Goal: Transaction & Acquisition: Book appointment/travel/reservation

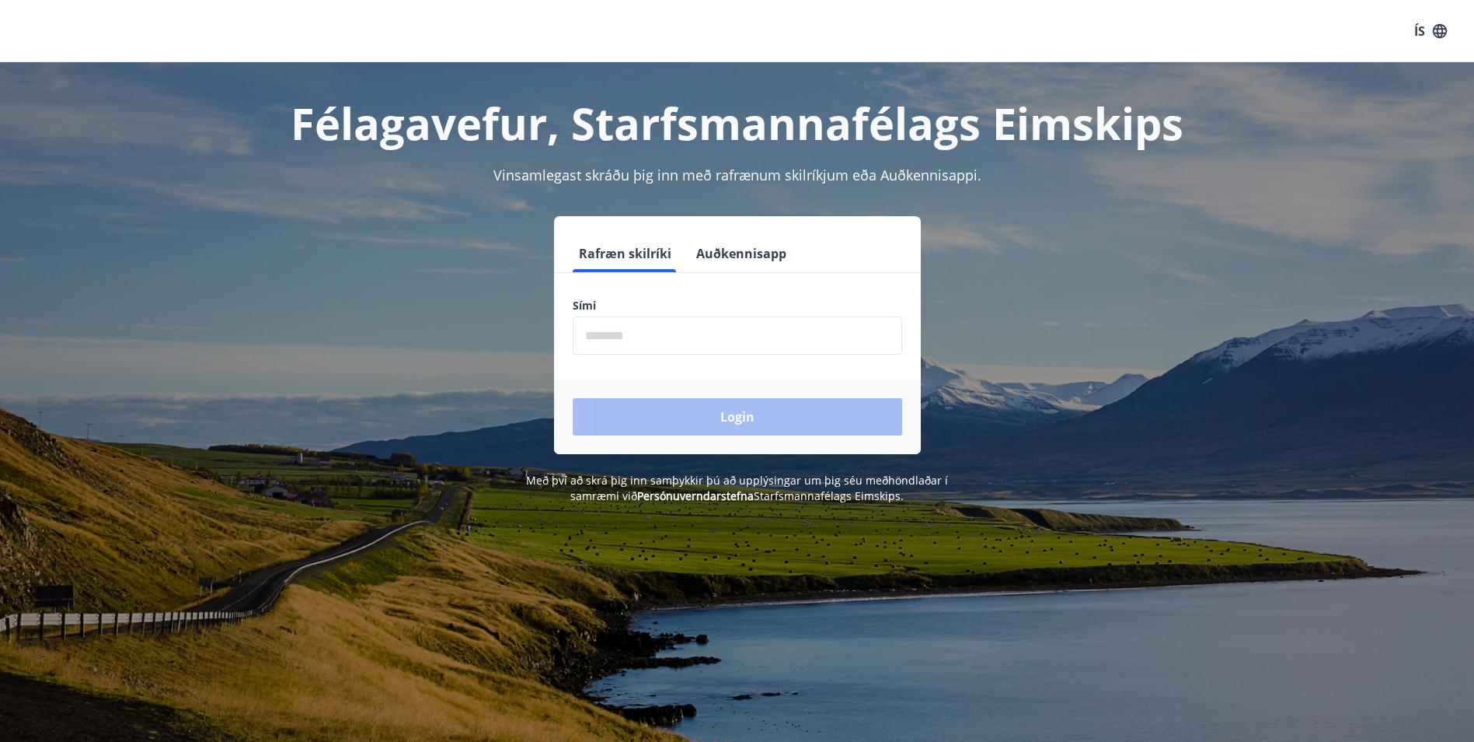
drag, startPoint x: 668, startPoint y: 340, endPoint x: 684, endPoint y: 339, distance: 16.3
click at [669, 340] on input "phone" at bounding box center [738, 335] width 330 height 38
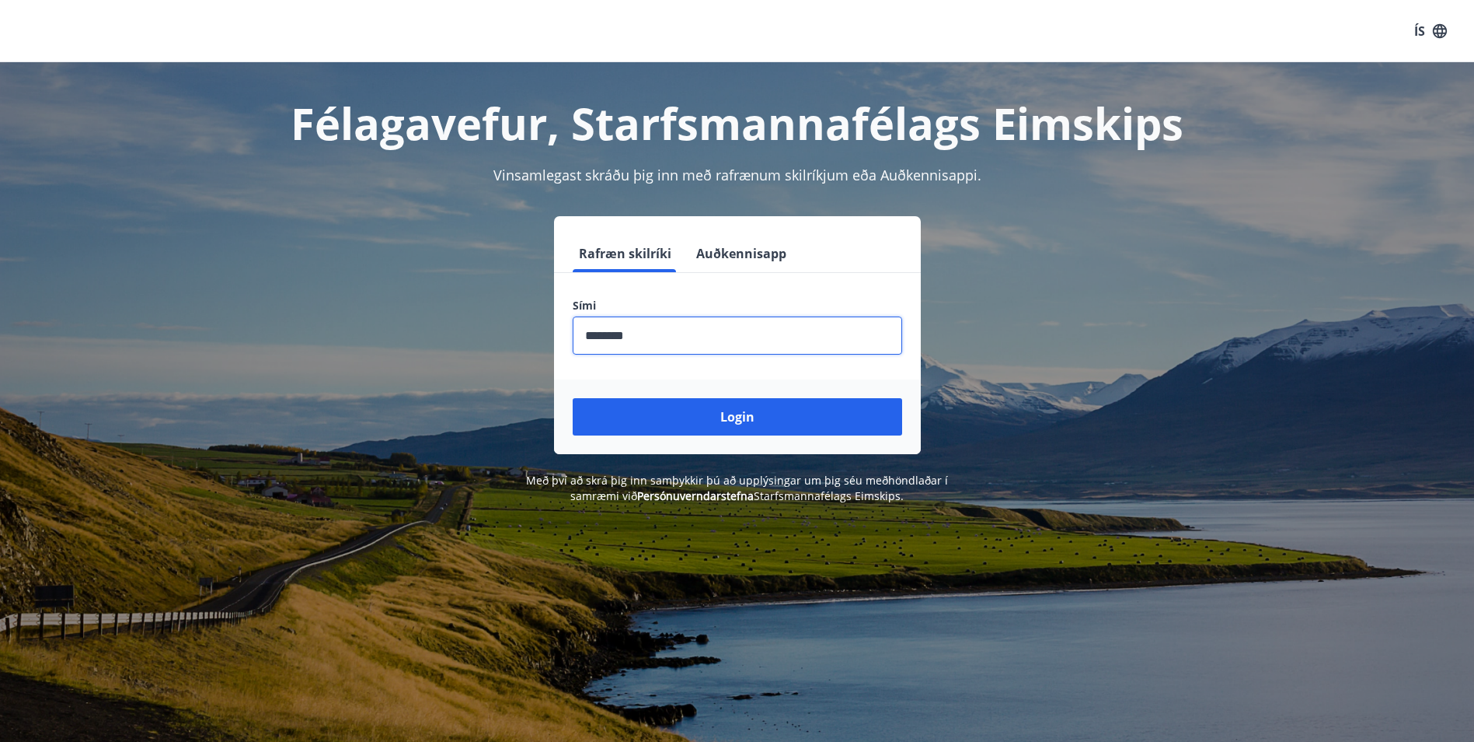
type input "********"
click at [573, 398] on button "Login" at bounding box center [738, 416] width 330 height 37
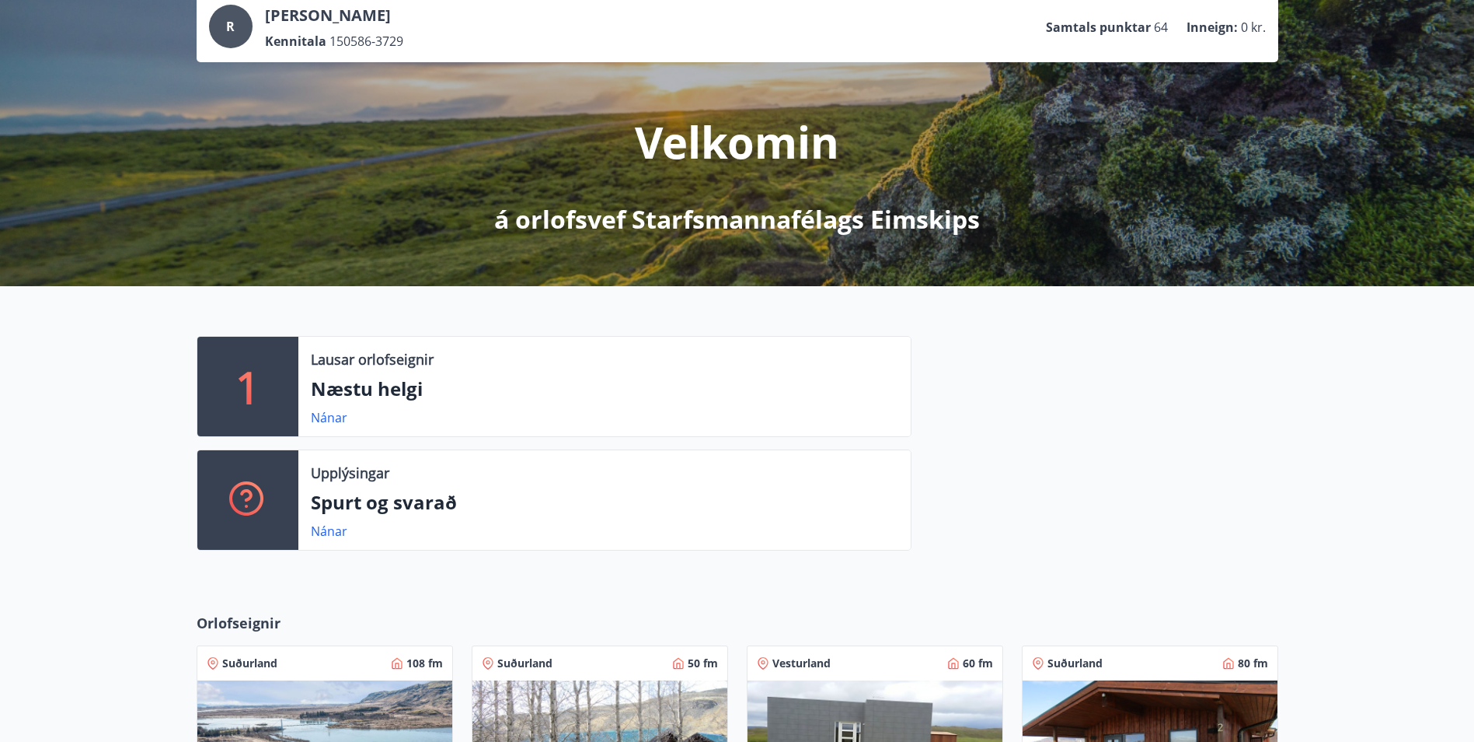
scroll to position [389, 0]
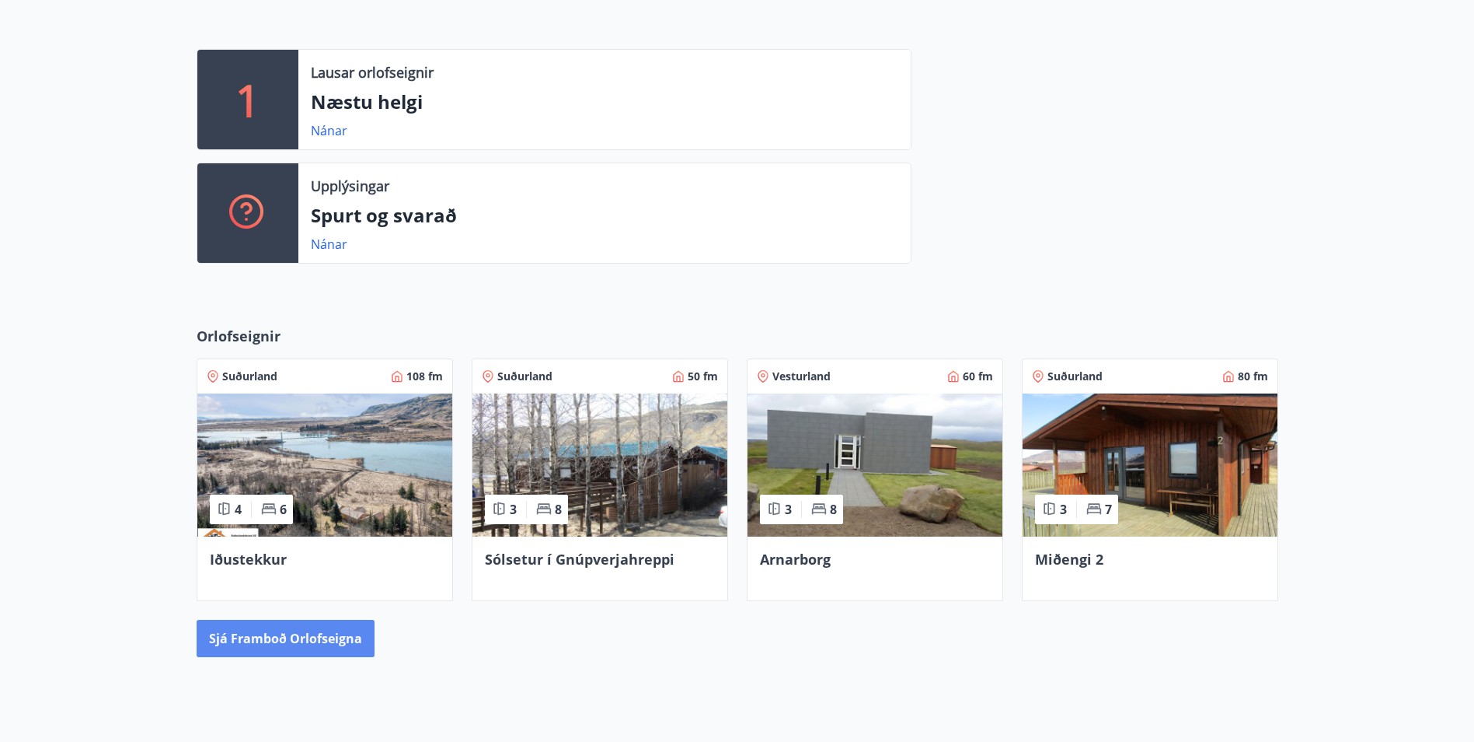
click at [318, 644] on button "Sjá framboð orlofseigna" at bounding box center [286, 637] width 178 height 37
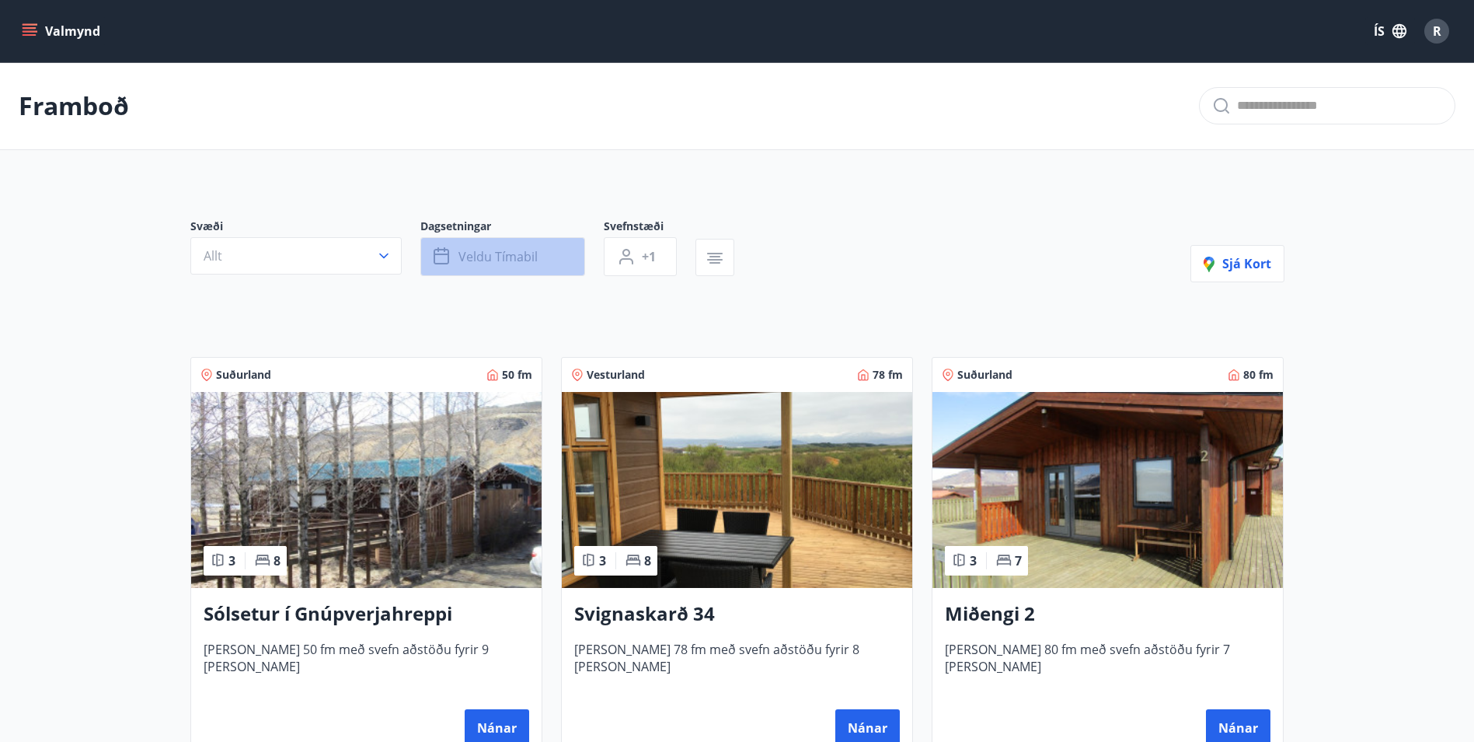
click at [483, 267] on button "Veldu tímabil" at bounding box center [503, 256] width 165 height 39
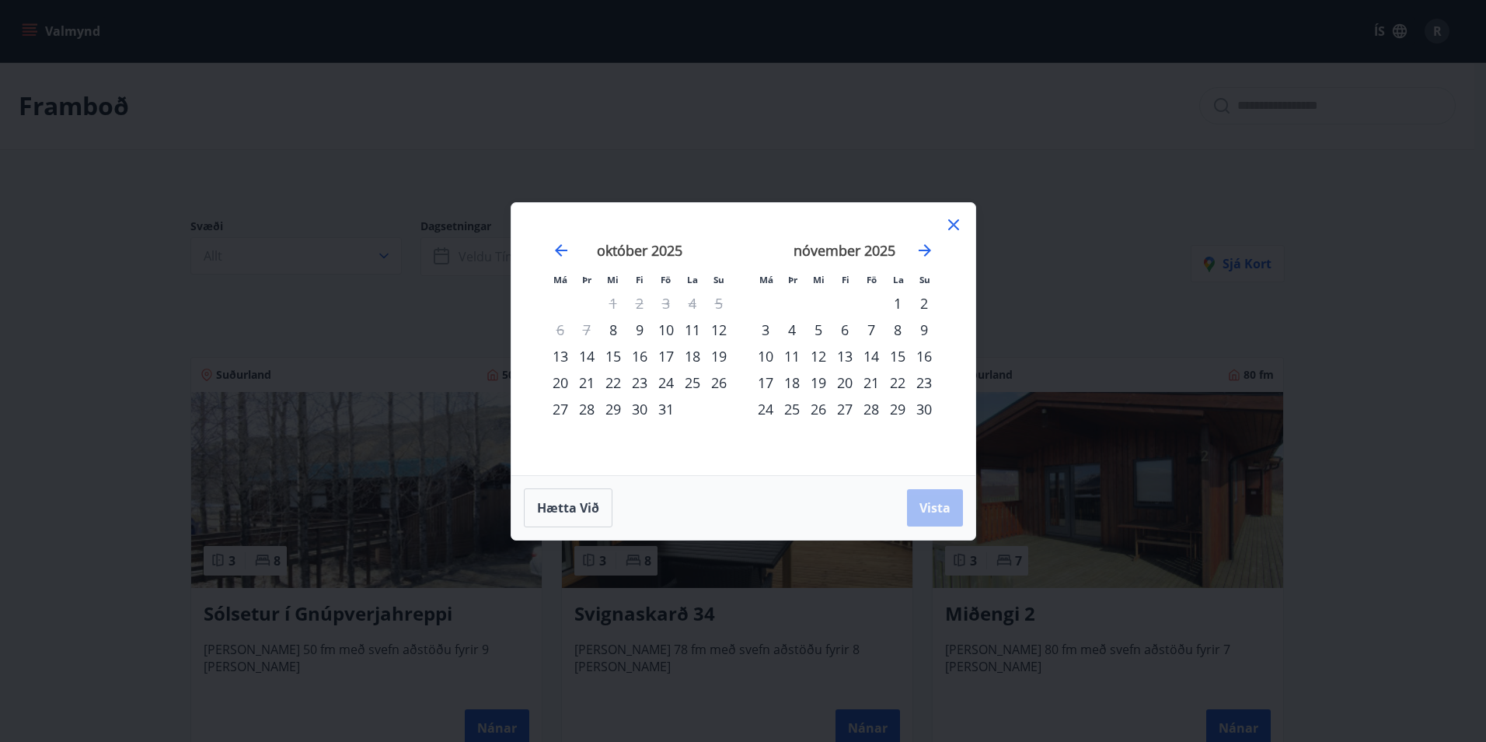
click at [673, 354] on div "17" at bounding box center [666, 356] width 26 height 26
click at [686, 356] on div "18" at bounding box center [692, 356] width 26 height 26
click at [719, 361] on div "19" at bounding box center [719, 356] width 26 height 26
click at [697, 356] on div "18" at bounding box center [692, 356] width 26 height 26
click at [927, 510] on span "Vista" at bounding box center [935, 507] width 31 height 17
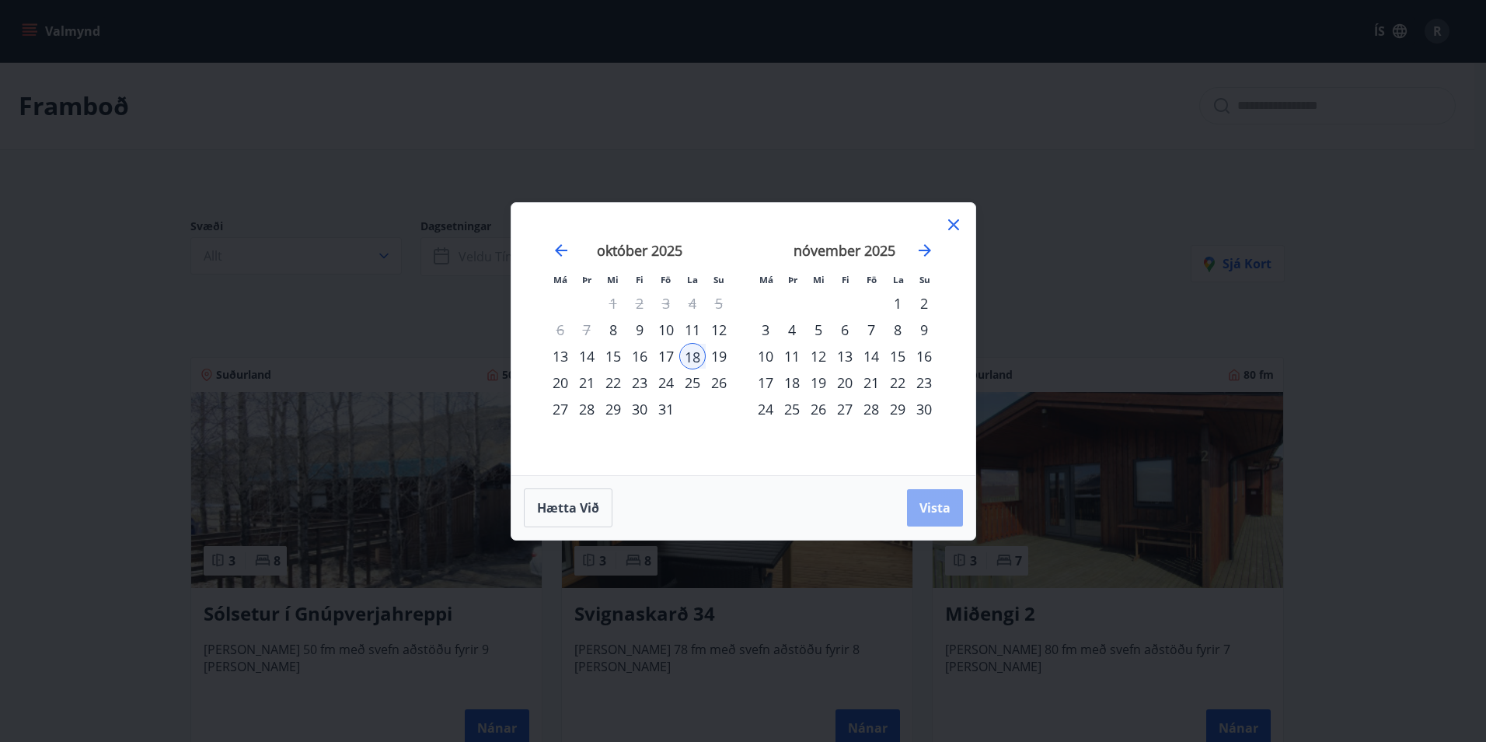
click at [927, 510] on span "Vista" at bounding box center [935, 507] width 31 height 17
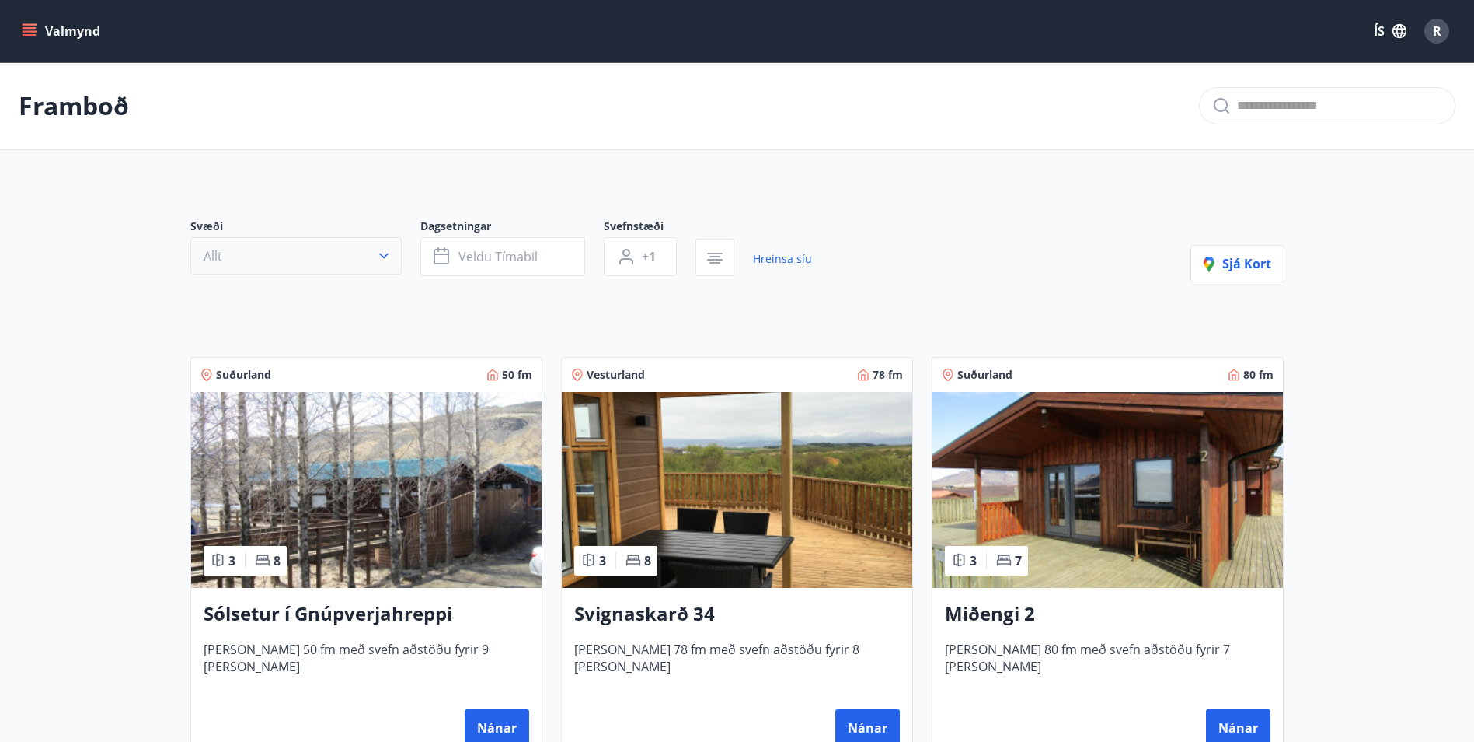
click at [295, 258] on button "Allt" at bounding box center [295, 255] width 211 height 37
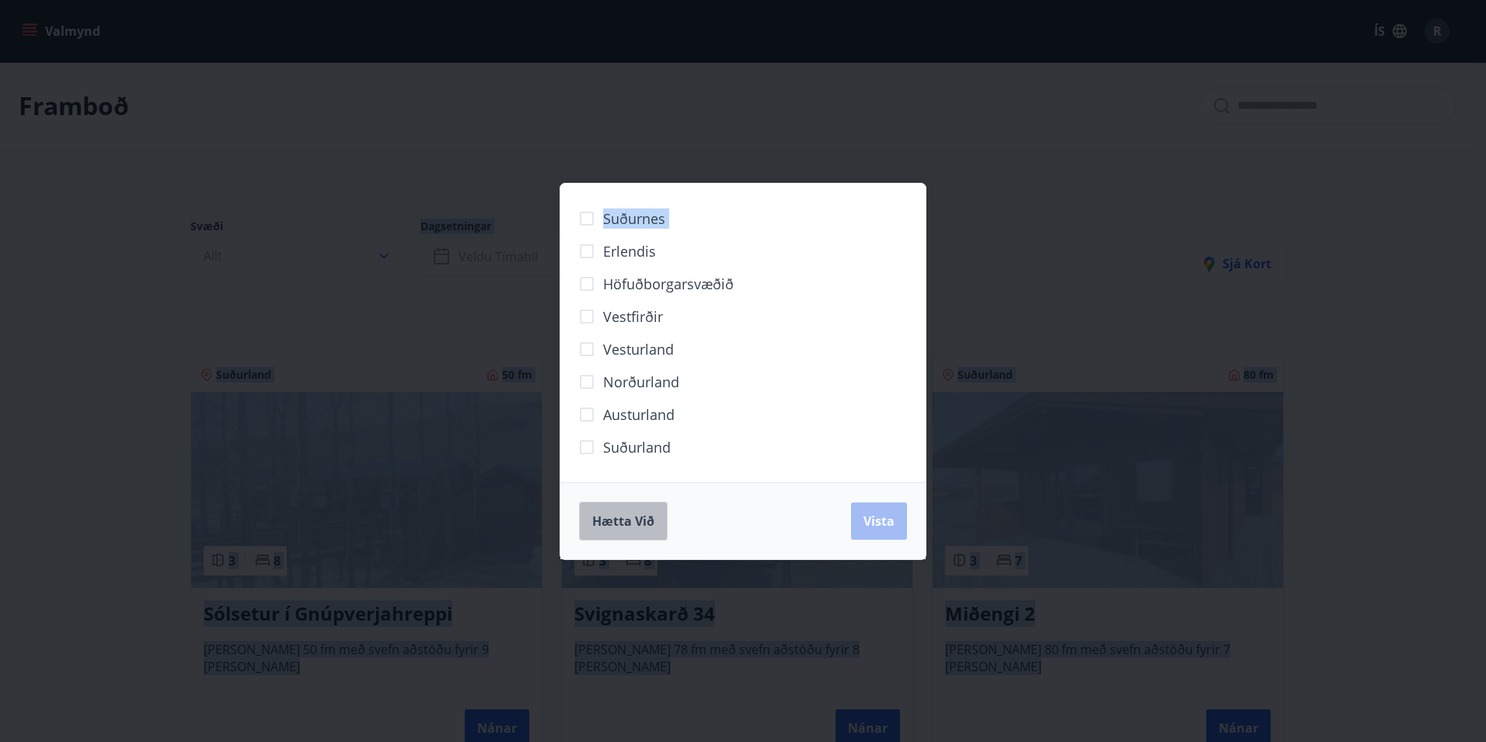
click at [623, 522] on span "Hætta við" at bounding box center [623, 520] width 62 height 17
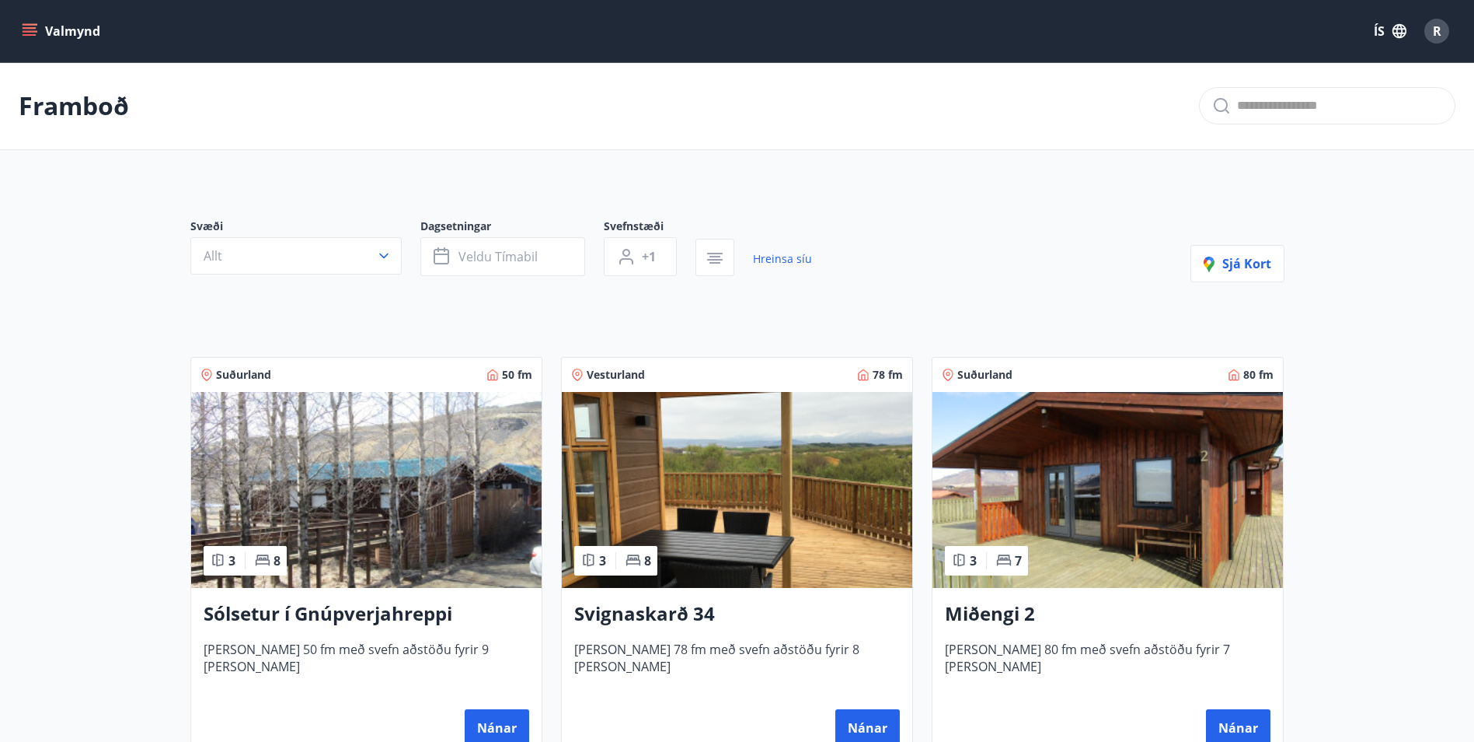
click at [731, 479] on img at bounding box center [737, 490] width 351 height 196
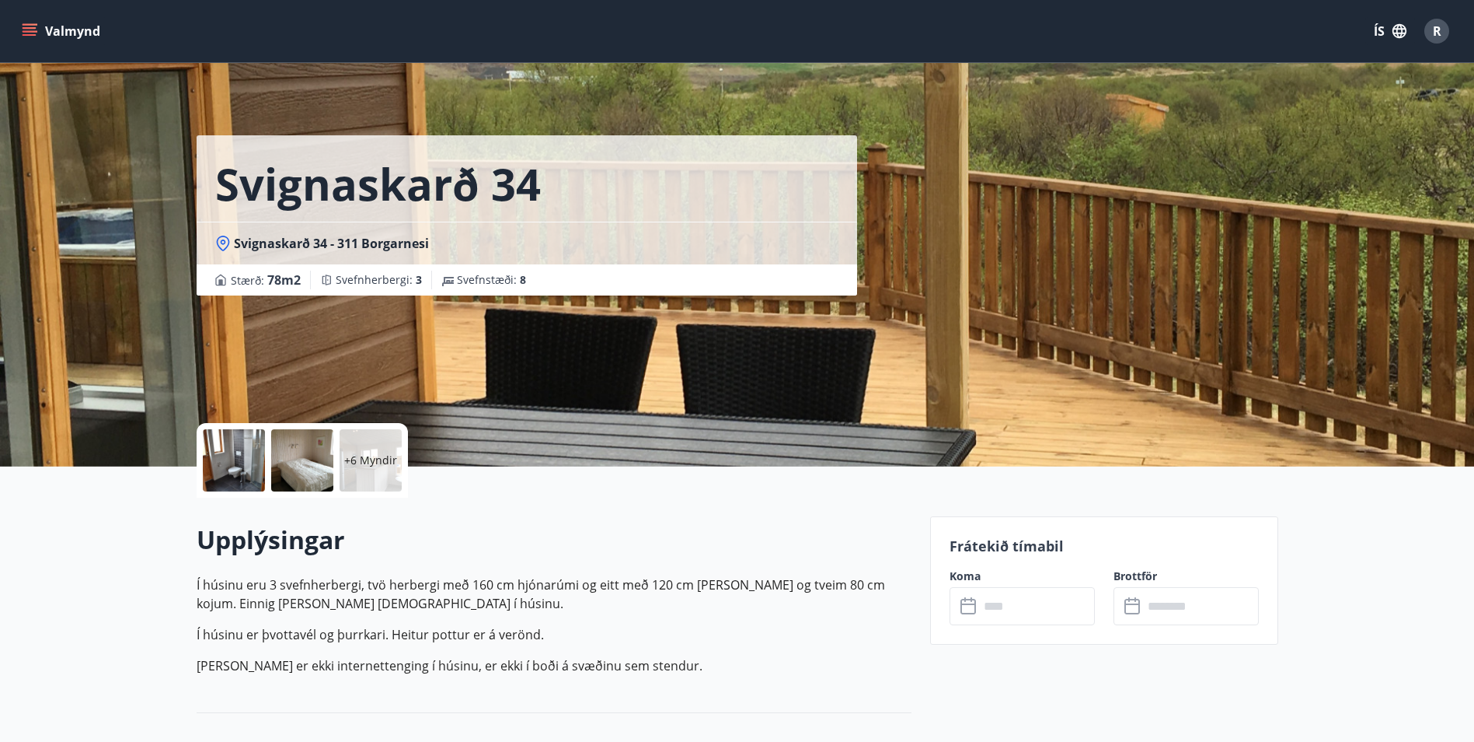
click at [1006, 611] on input "text" at bounding box center [1037, 606] width 116 height 38
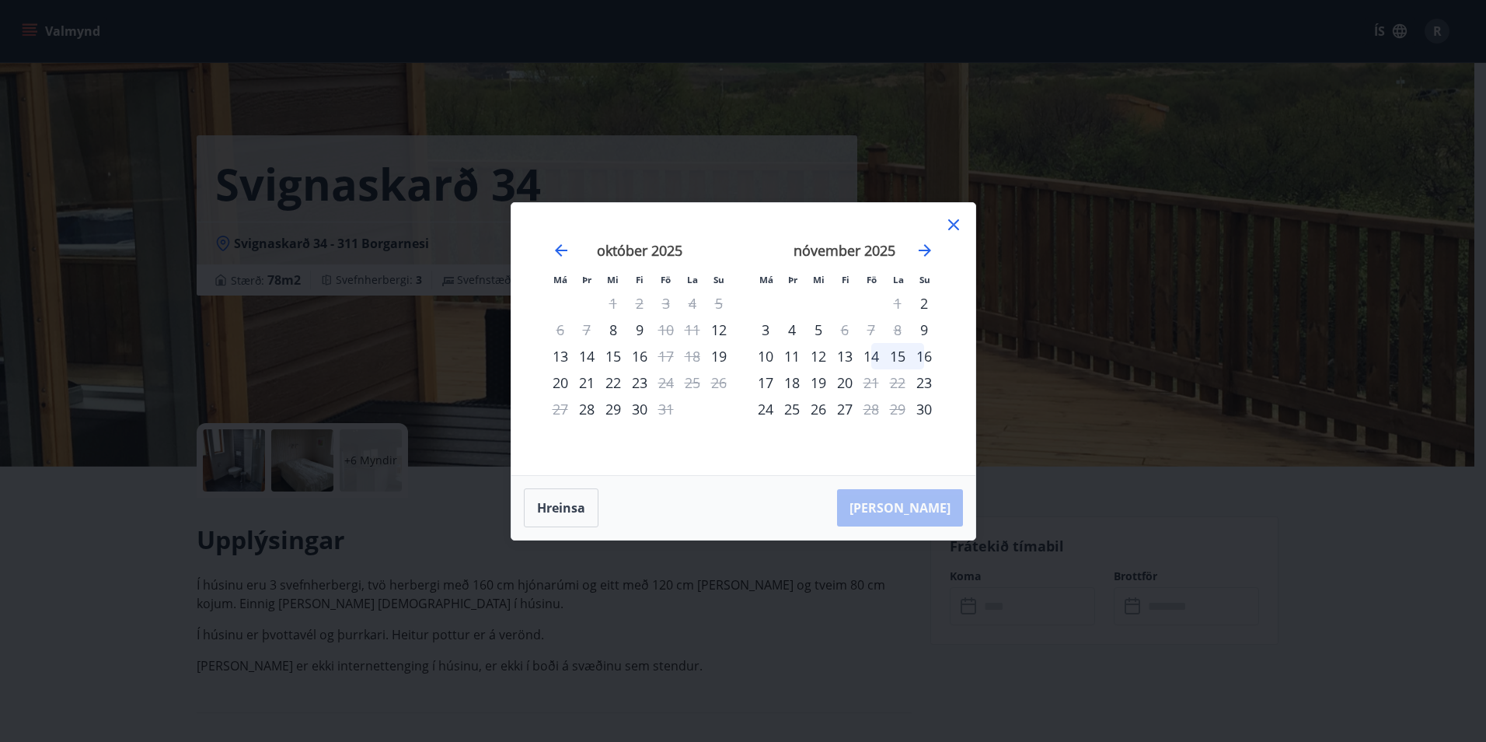
click at [954, 221] on icon at bounding box center [953, 224] width 19 height 19
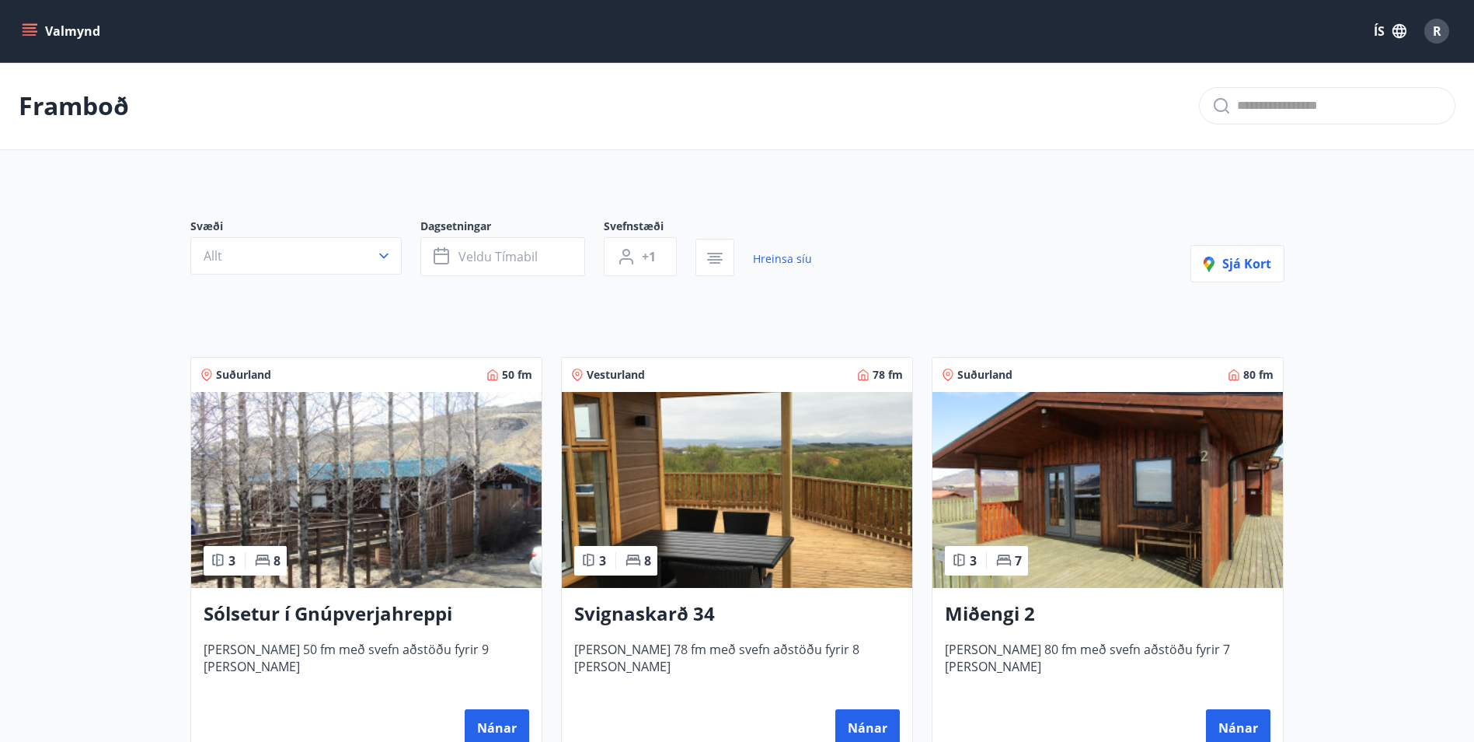
click at [1144, 497] on img at bounding box center [1108, 490] width 351 height 196
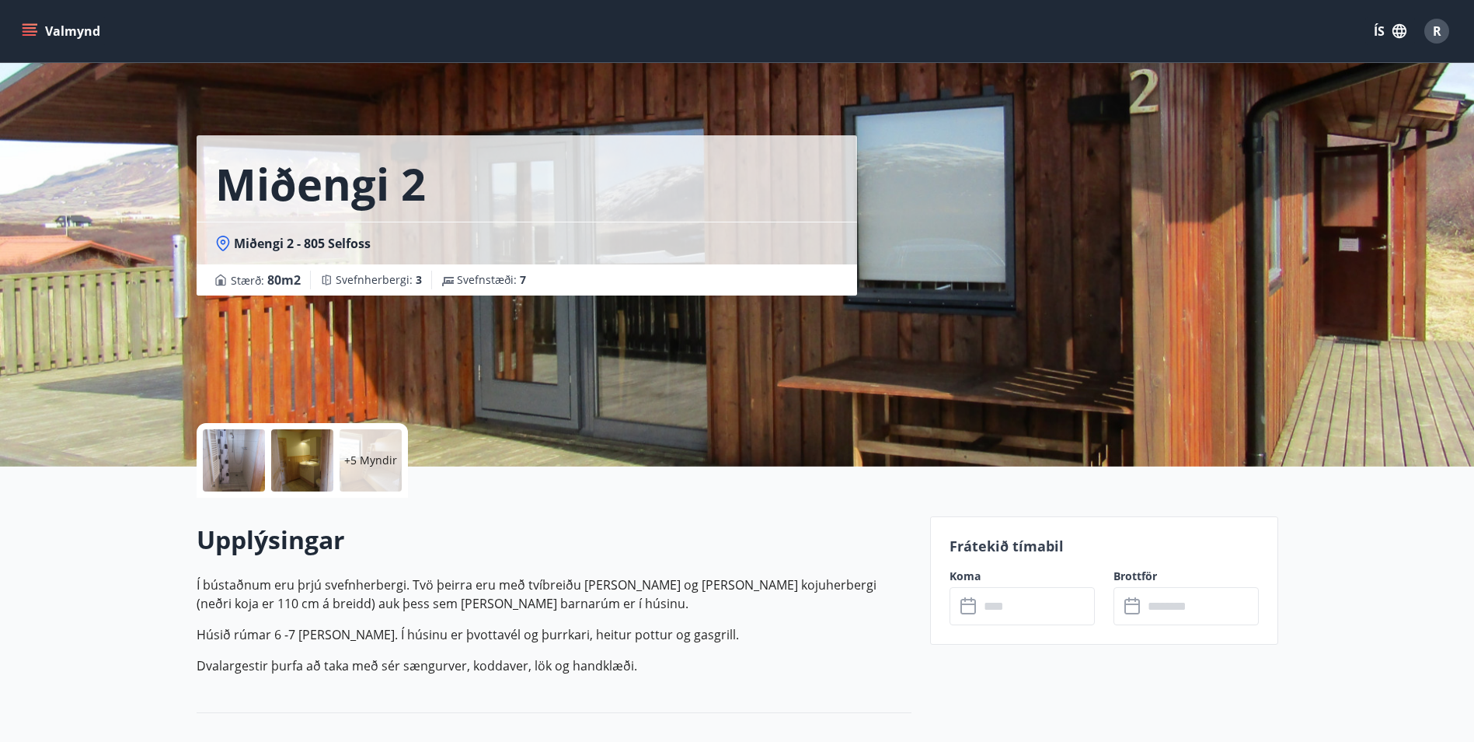
click at [1014, 605] on input "text" at bounding box center [1037, 606] width 116 height 38
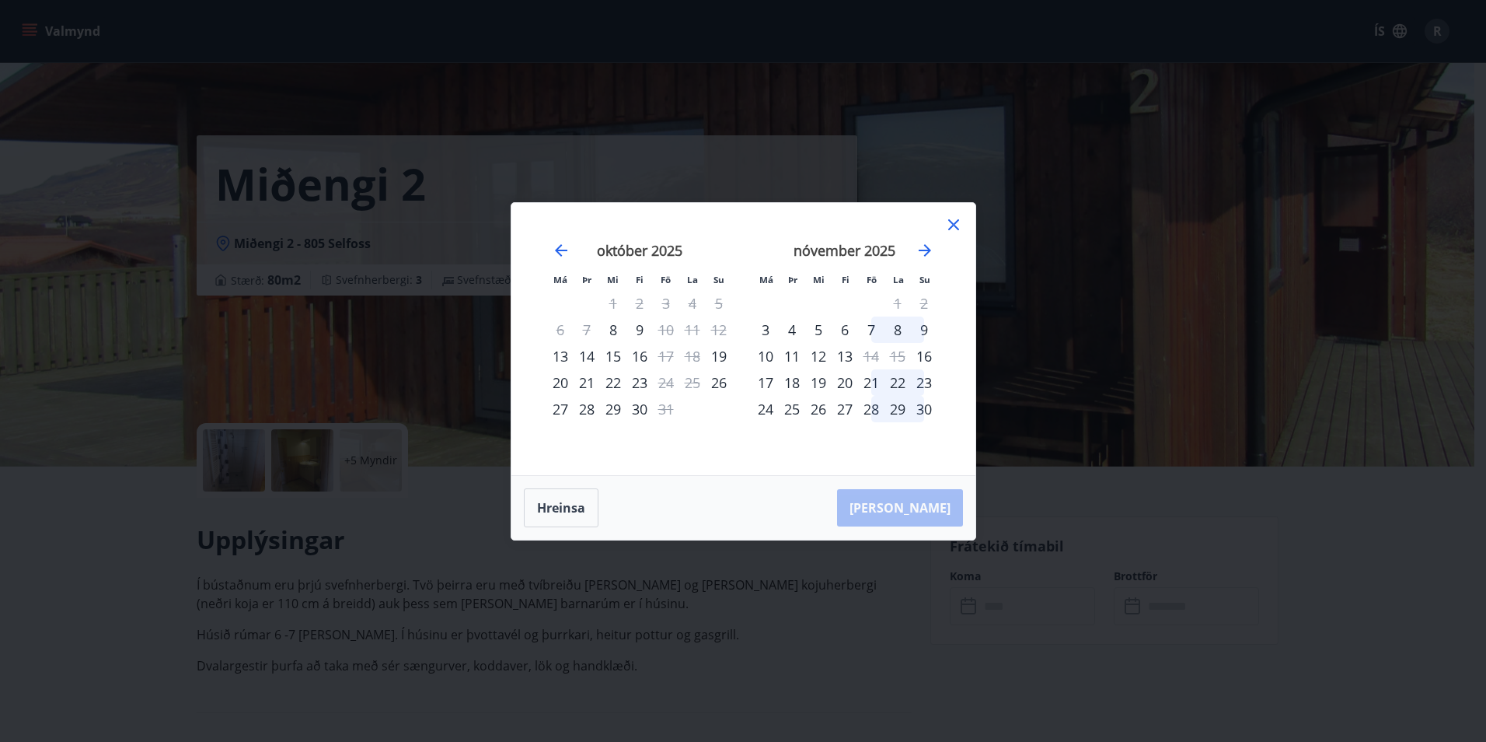
click at [958, 227] on icon at bounding box center [953, 224] width 19 height 19
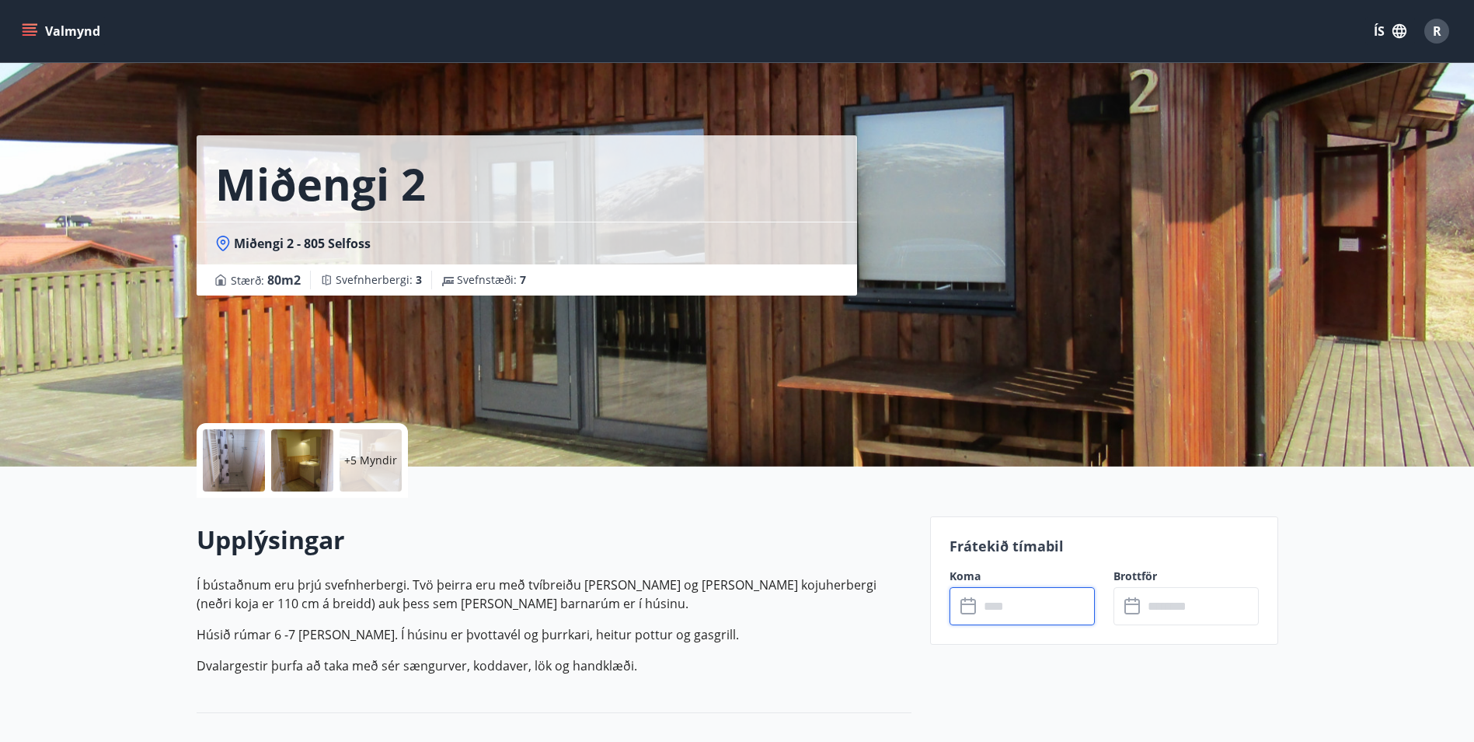
click at [993, 613] on input "text" at bounding box center [1037, 606] width 116 height 38
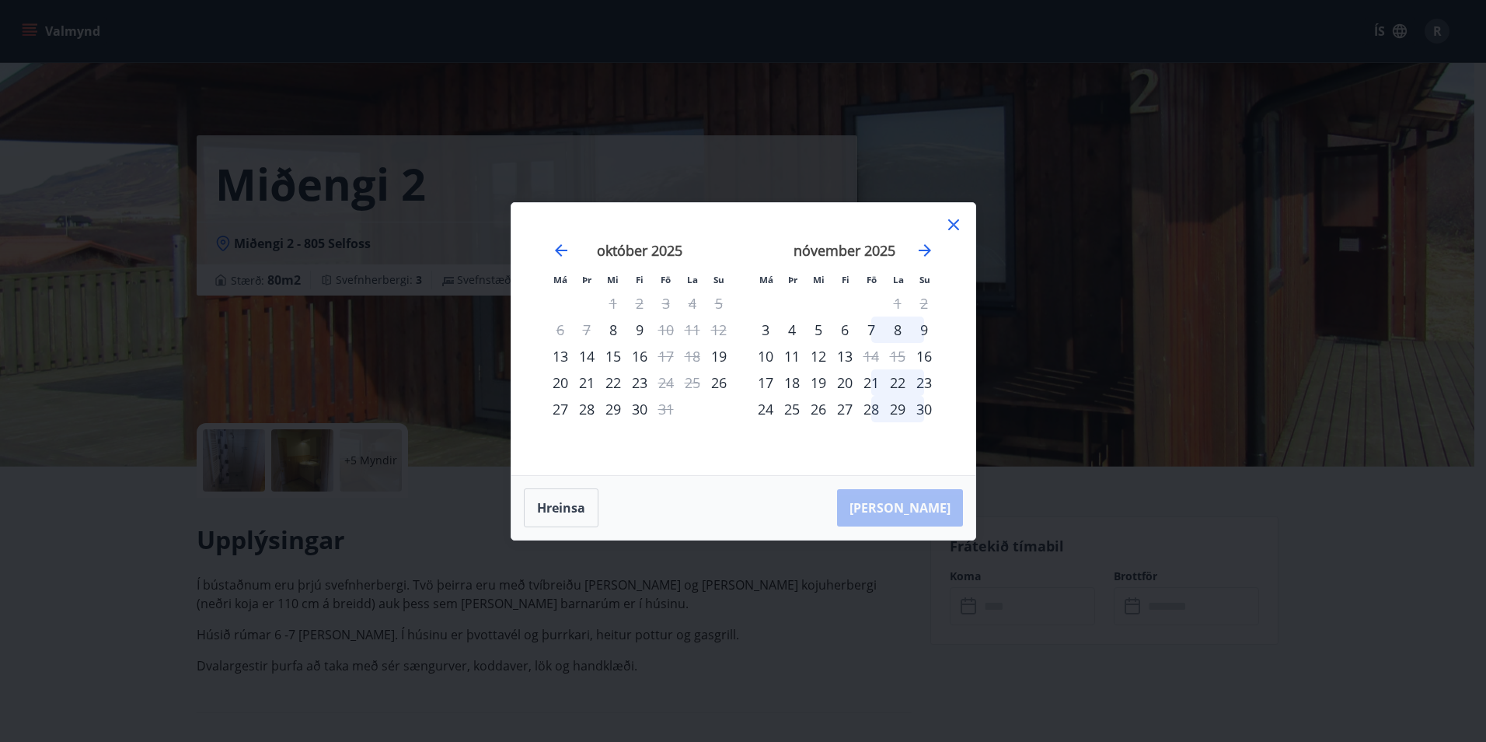
click at [952, 224] on icon at bounding box center [953, 224] width 11 height 11
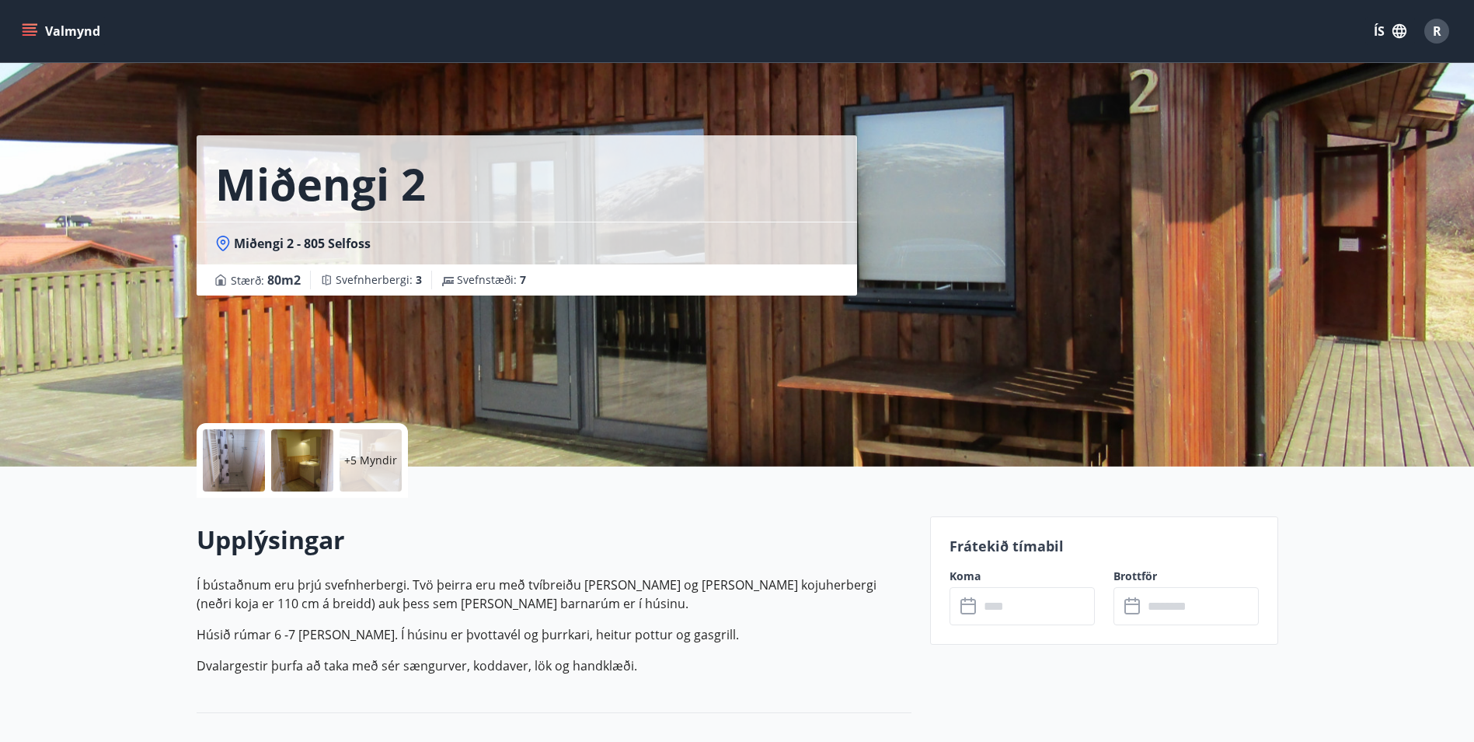
click at [376, 468] on div "+5 Myndir" at bounding box center [371, 460] width 62 height 62
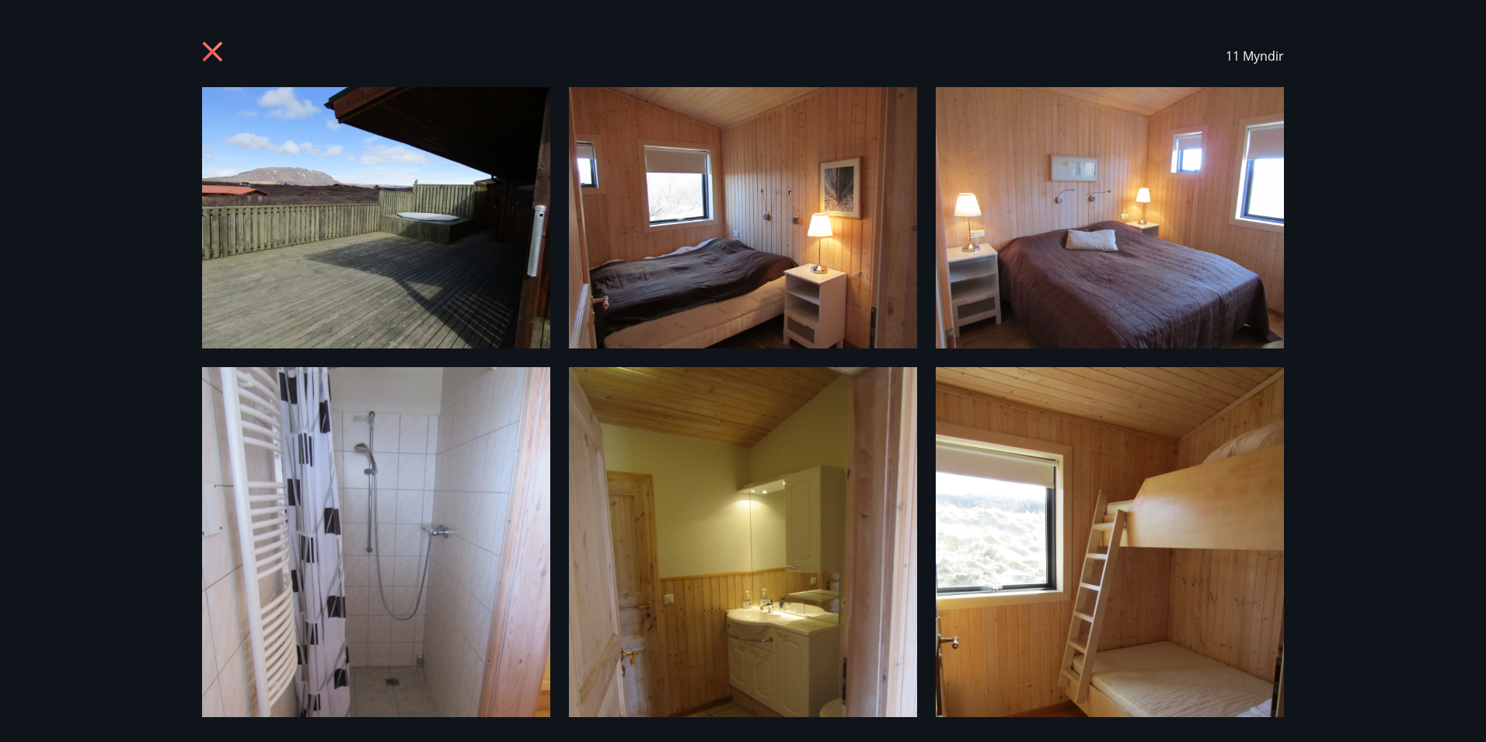
click at [82, 319] on div "11 Myndir" at bounding box center [743, 371] width 1486 height 742
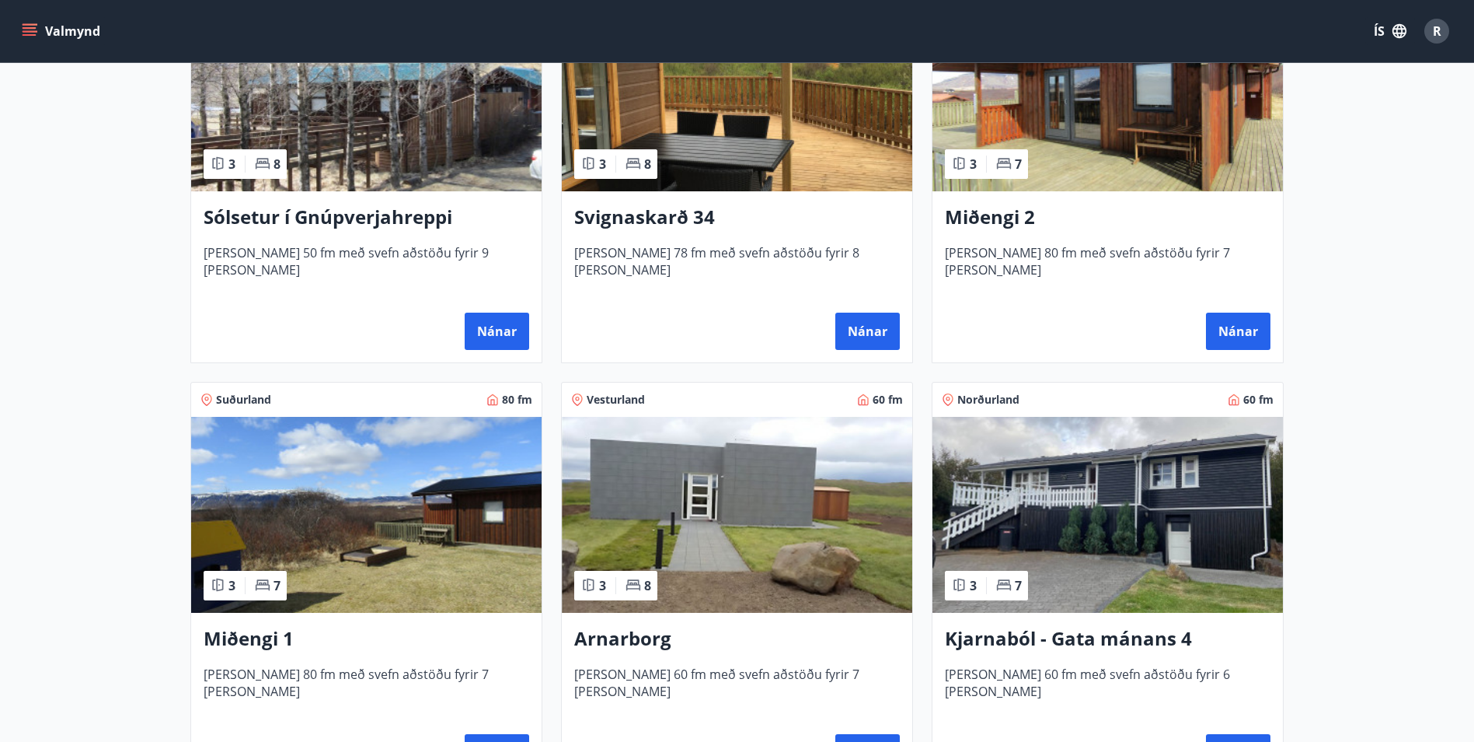
scroll to position [389, 0]
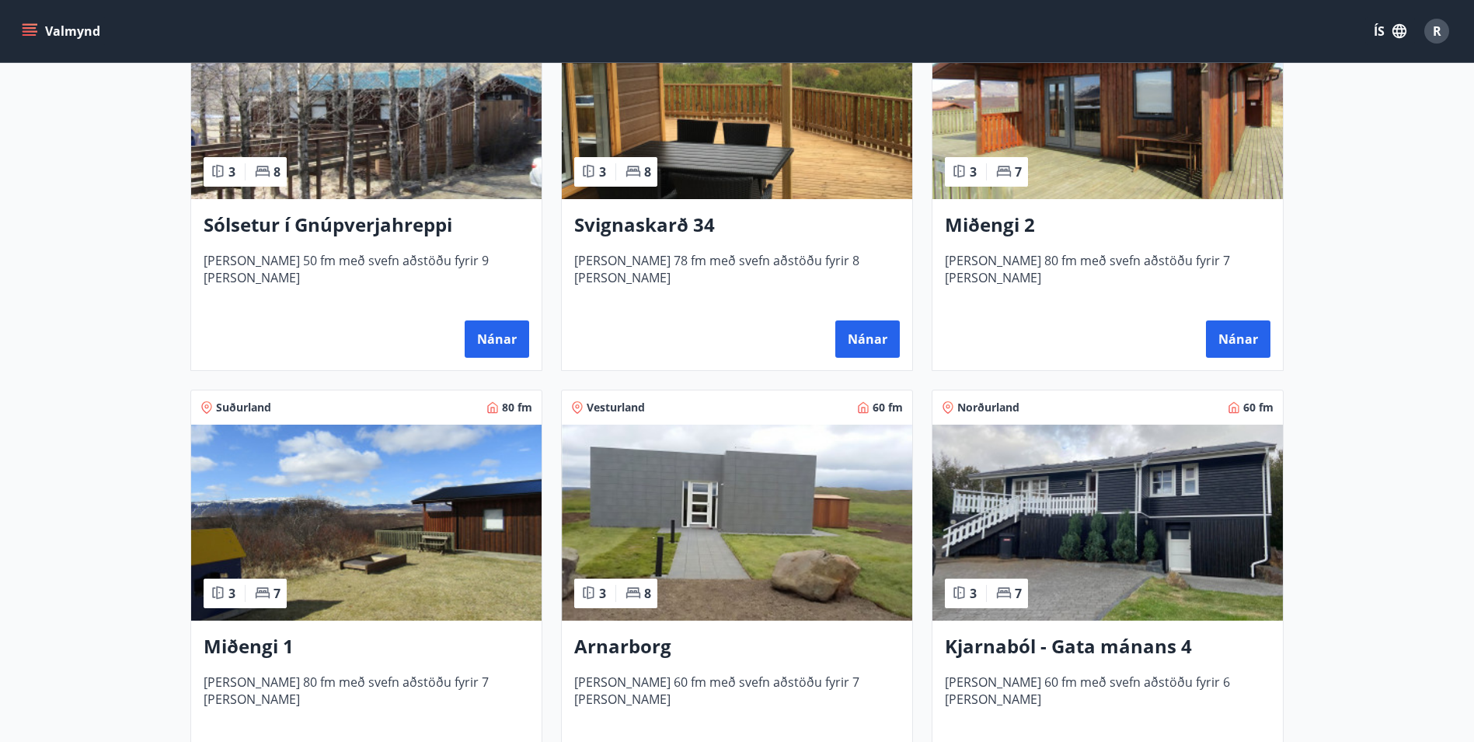
click at [434, 518] on img at bounding box center [366, 522] width 351 height 196
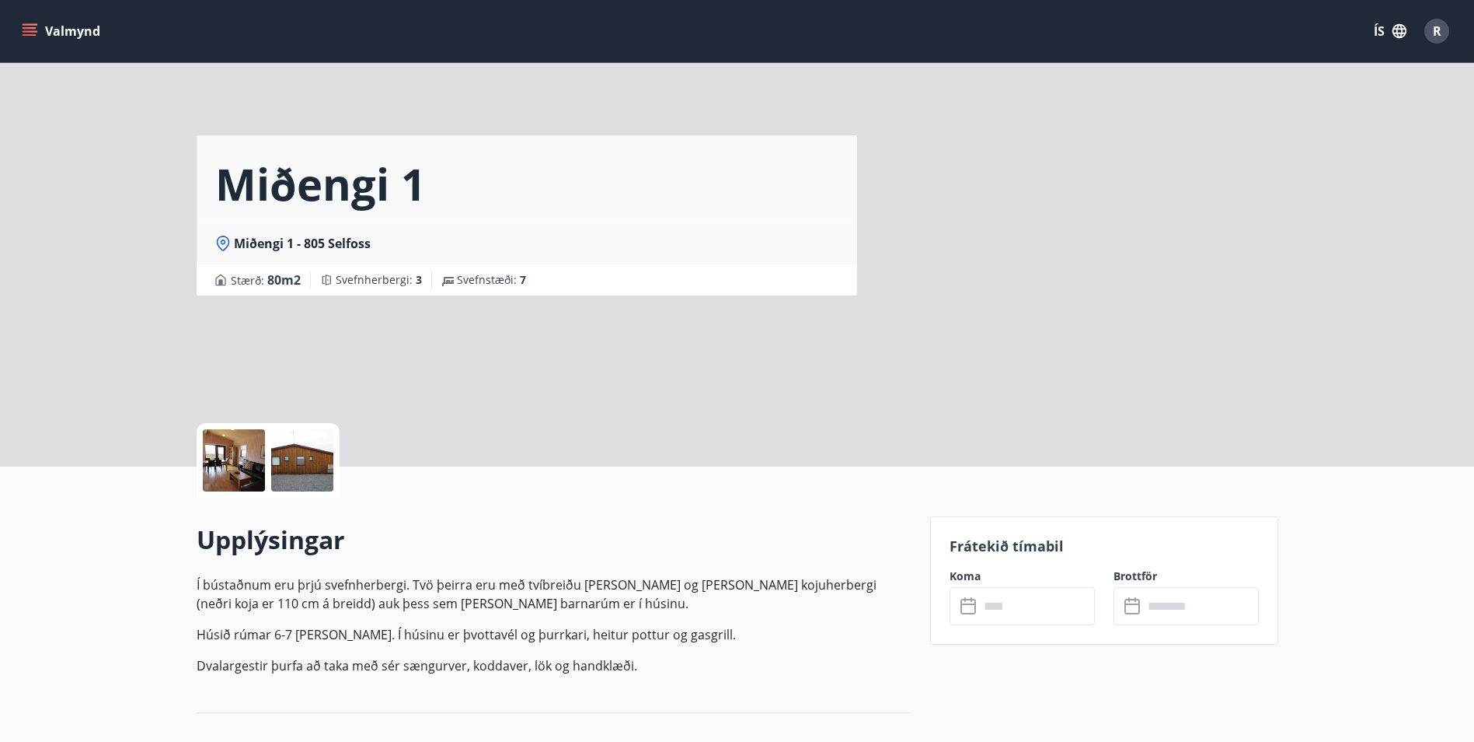
click at [1001, 619] on input "text" at bounding box center [1037, 606] width 116 height 38
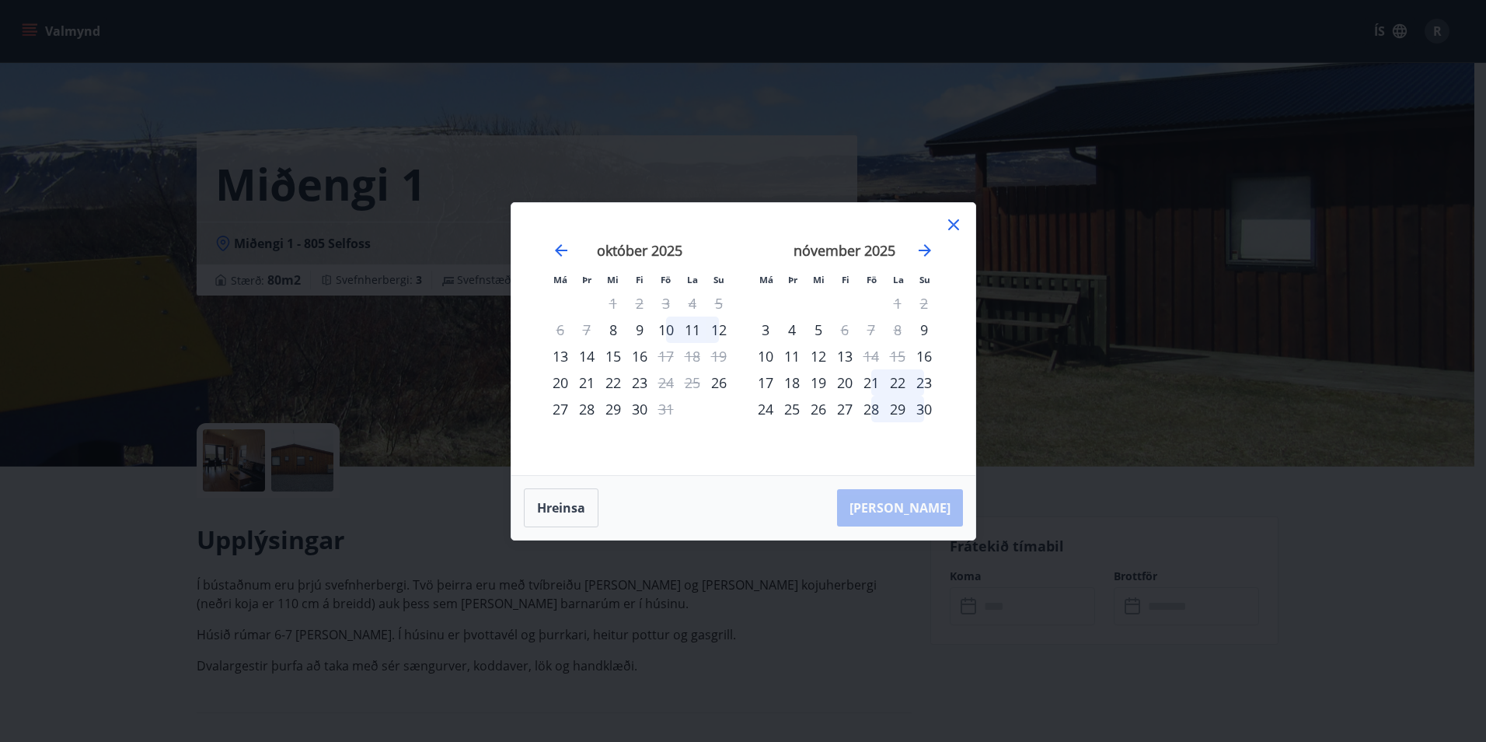
click at [956, 224] on icon at bounding box center [953, 224] width 19 height 19
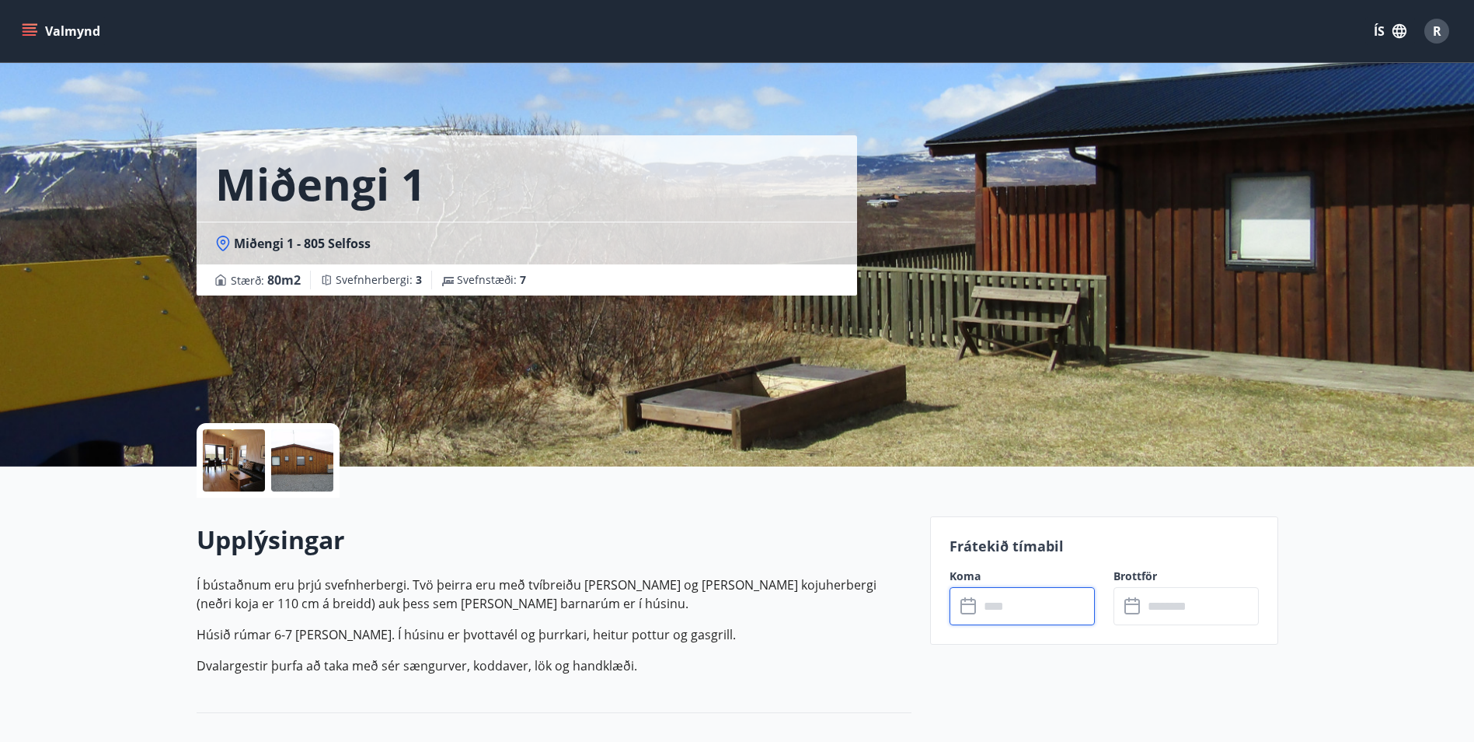
click at [1038, 614] on input "text" at bounding box center [1037, 606] width 116 height 38
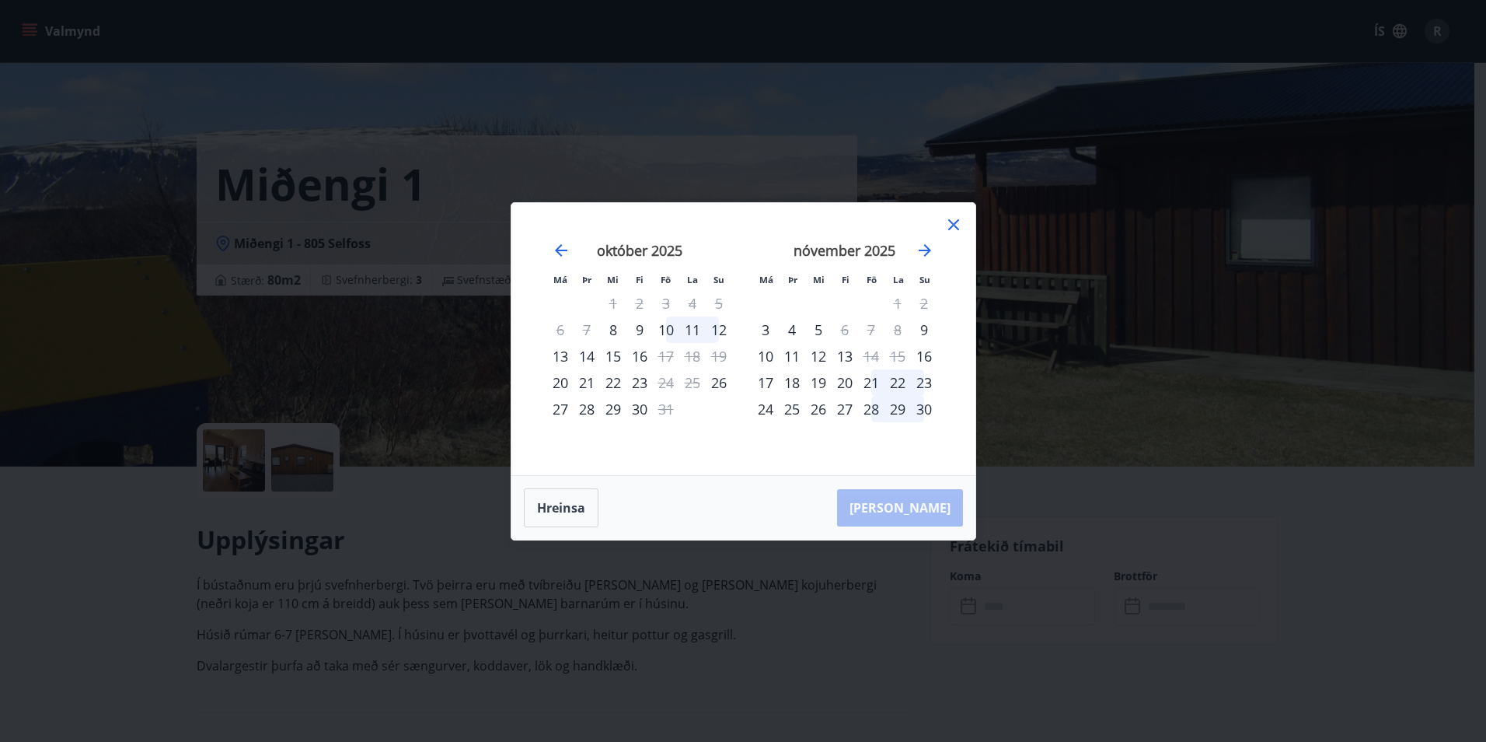
click at [960, 226] on icon at bounding box center [953, 224] width 19 height 19
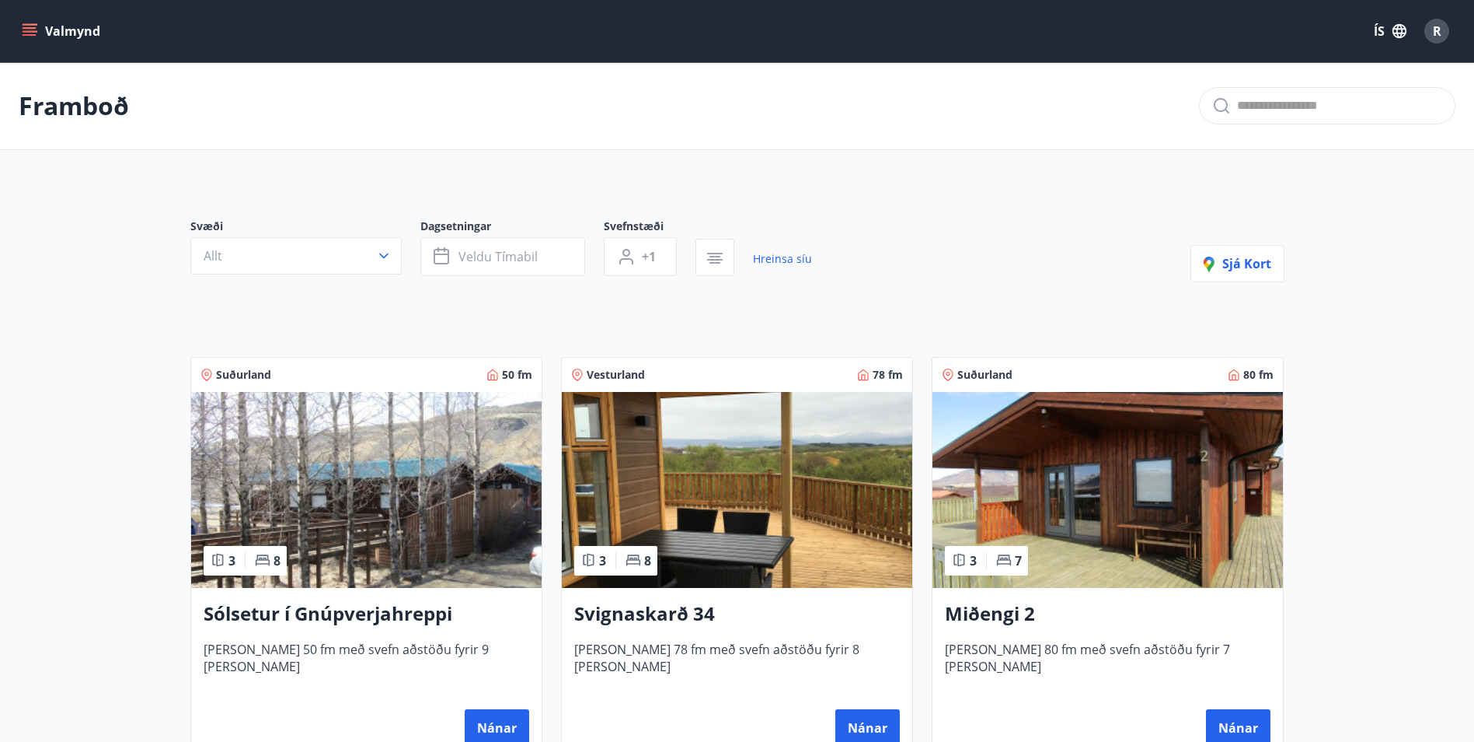
click at [1074, 503] on img at bounding box center [1108, 490] width 351 height 196
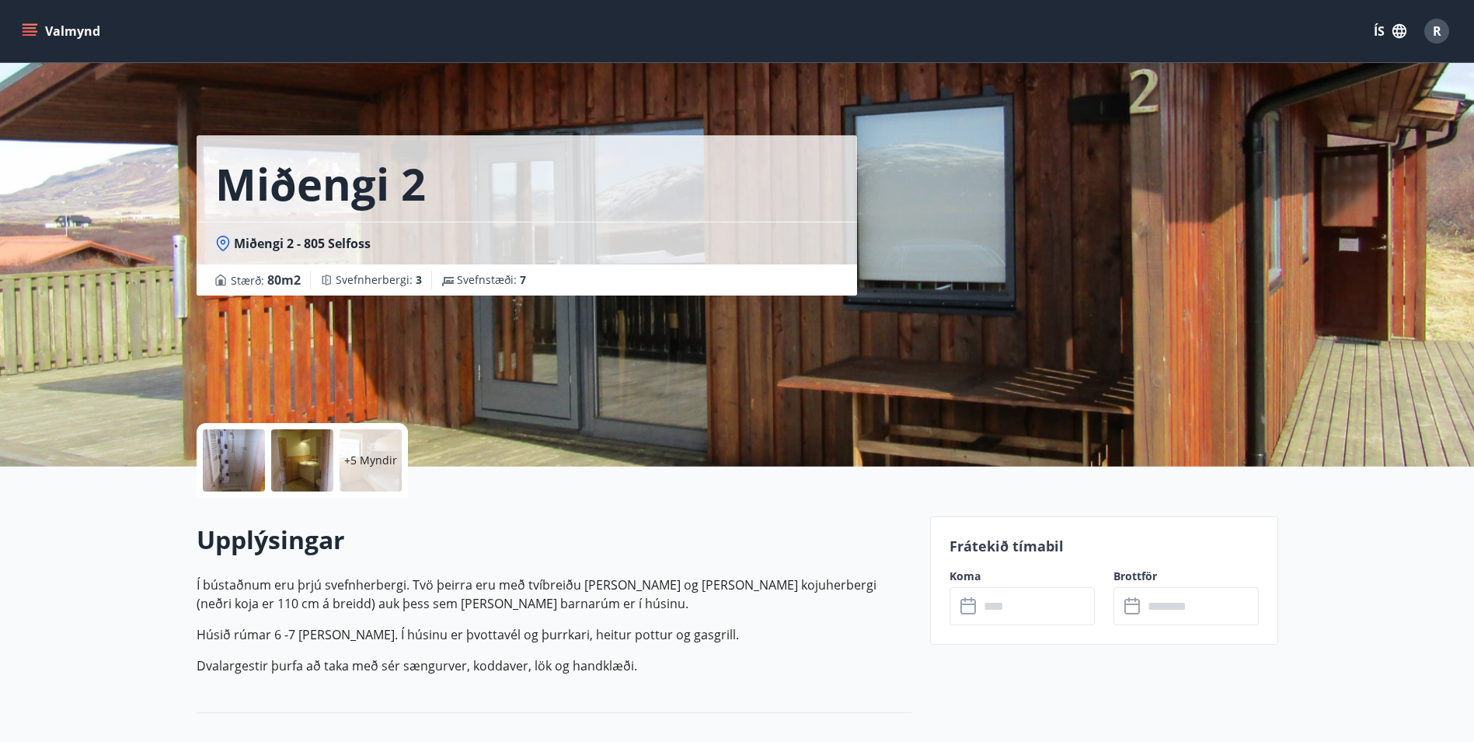
click at [360, 446] on div "+5 Myndir" at bounding box center [371, 460] width 62 height 62
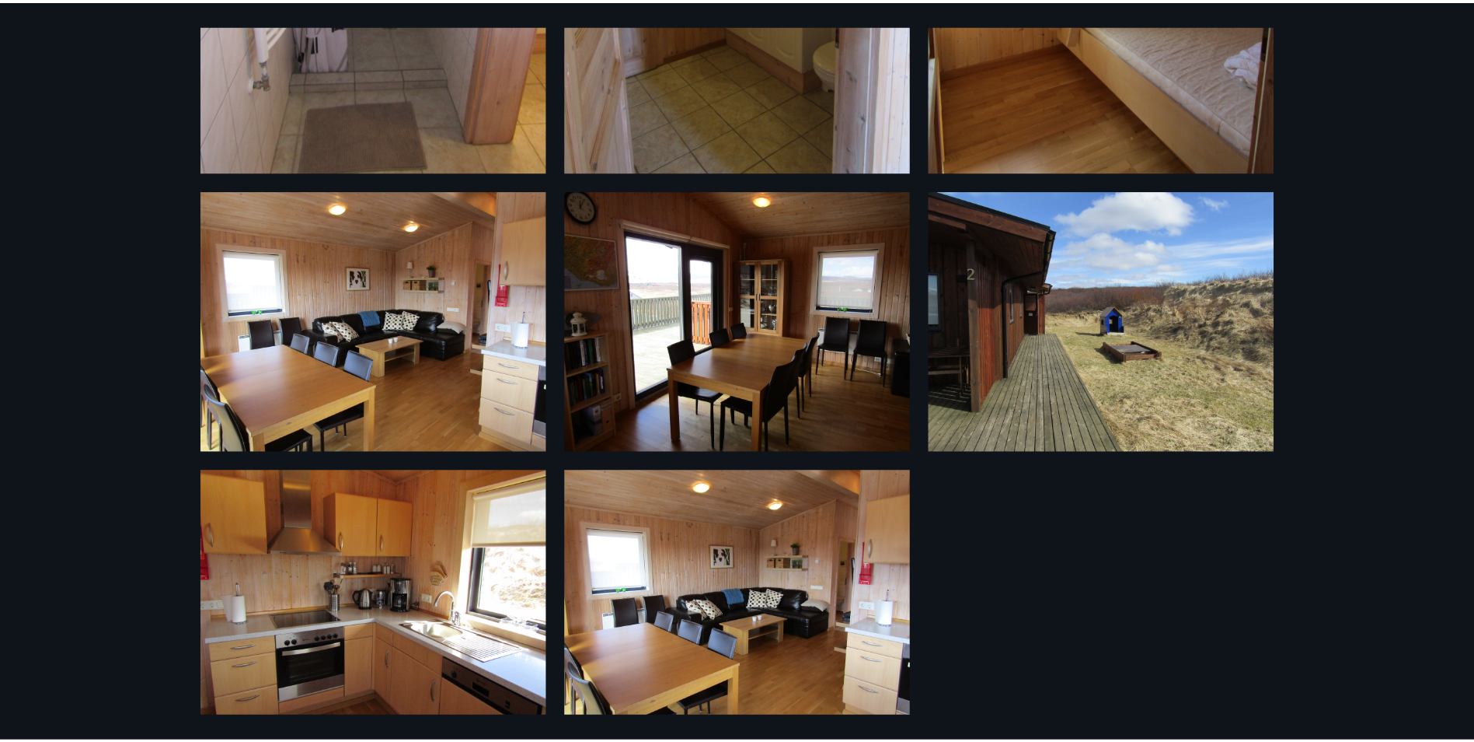
scroll to position [679, 0]
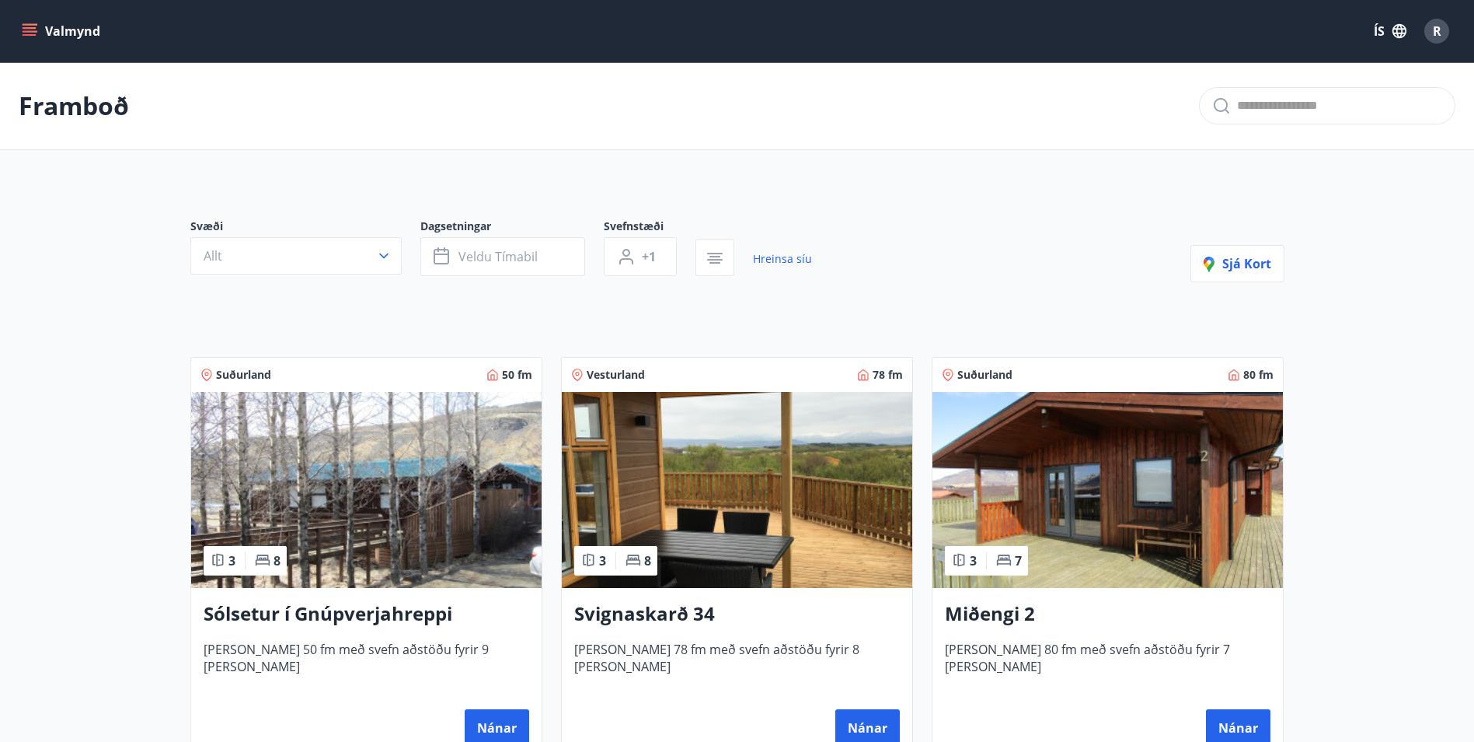
click at [1086, 467] on img at bounding box center [1108, 490] width 351 height 196
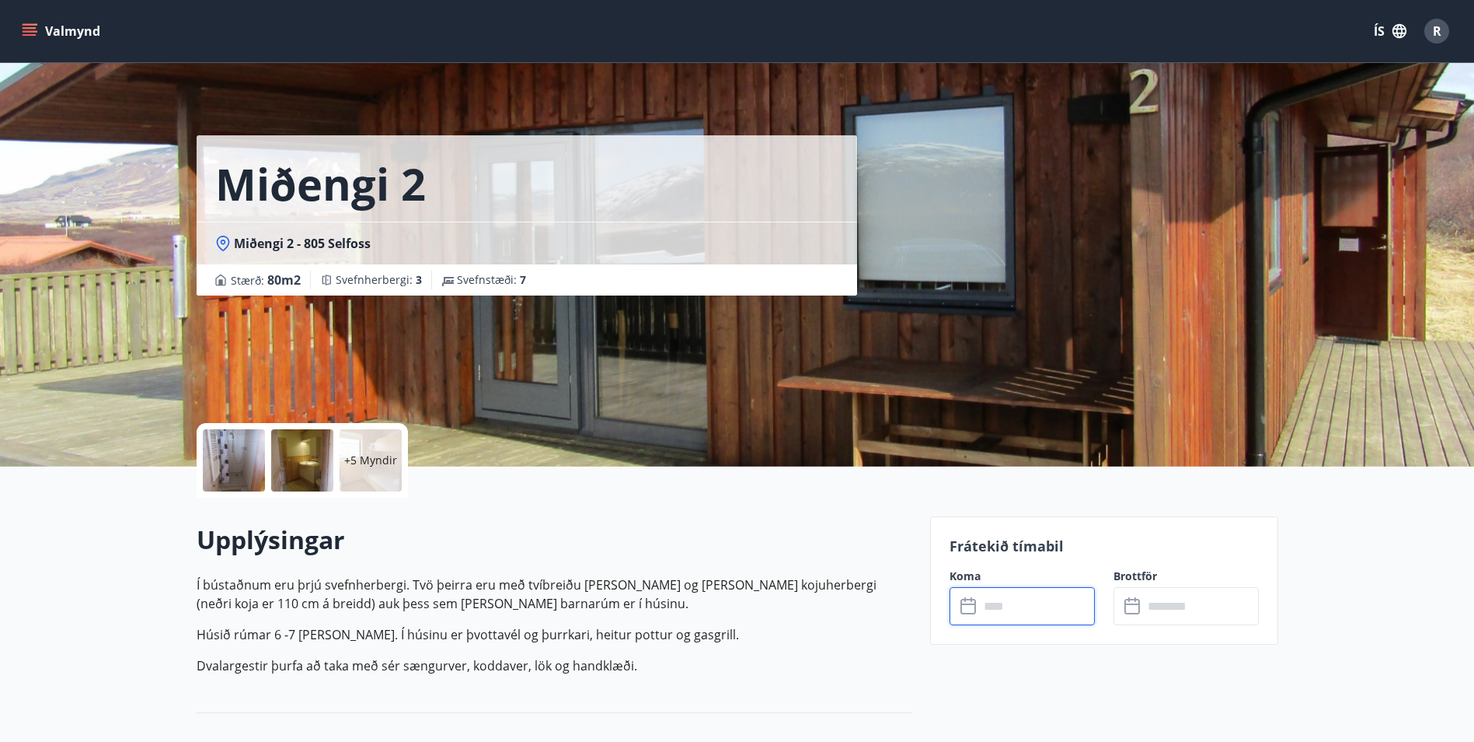
click at [1035, 624] on input "text" at bounding box center [1037, 606] width 116 height 38
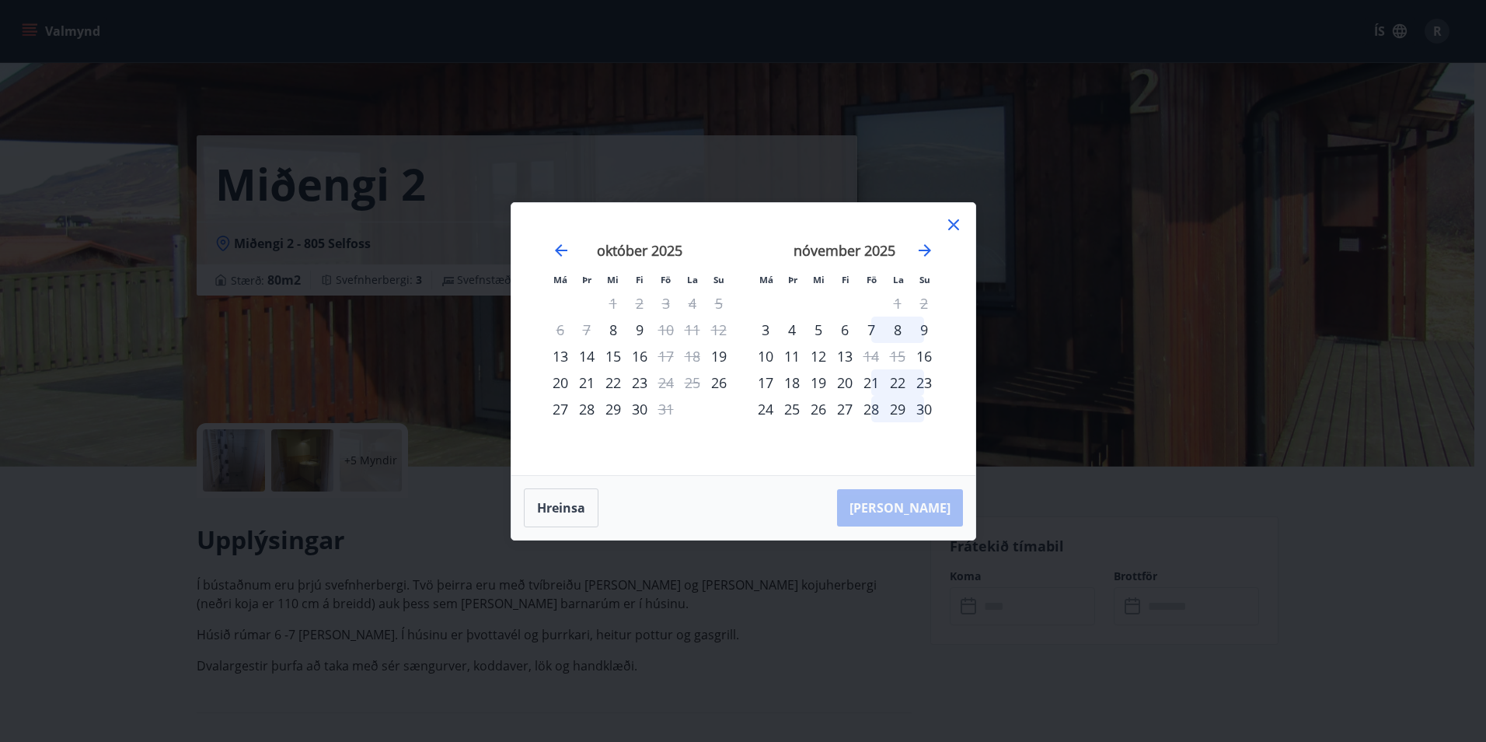
click at [871, 330] on div "7" at bounding box center [871, 329] width 26 height 26
click at [924, 333] on div "9" at bounding box center [924, 329] width 26 height 26
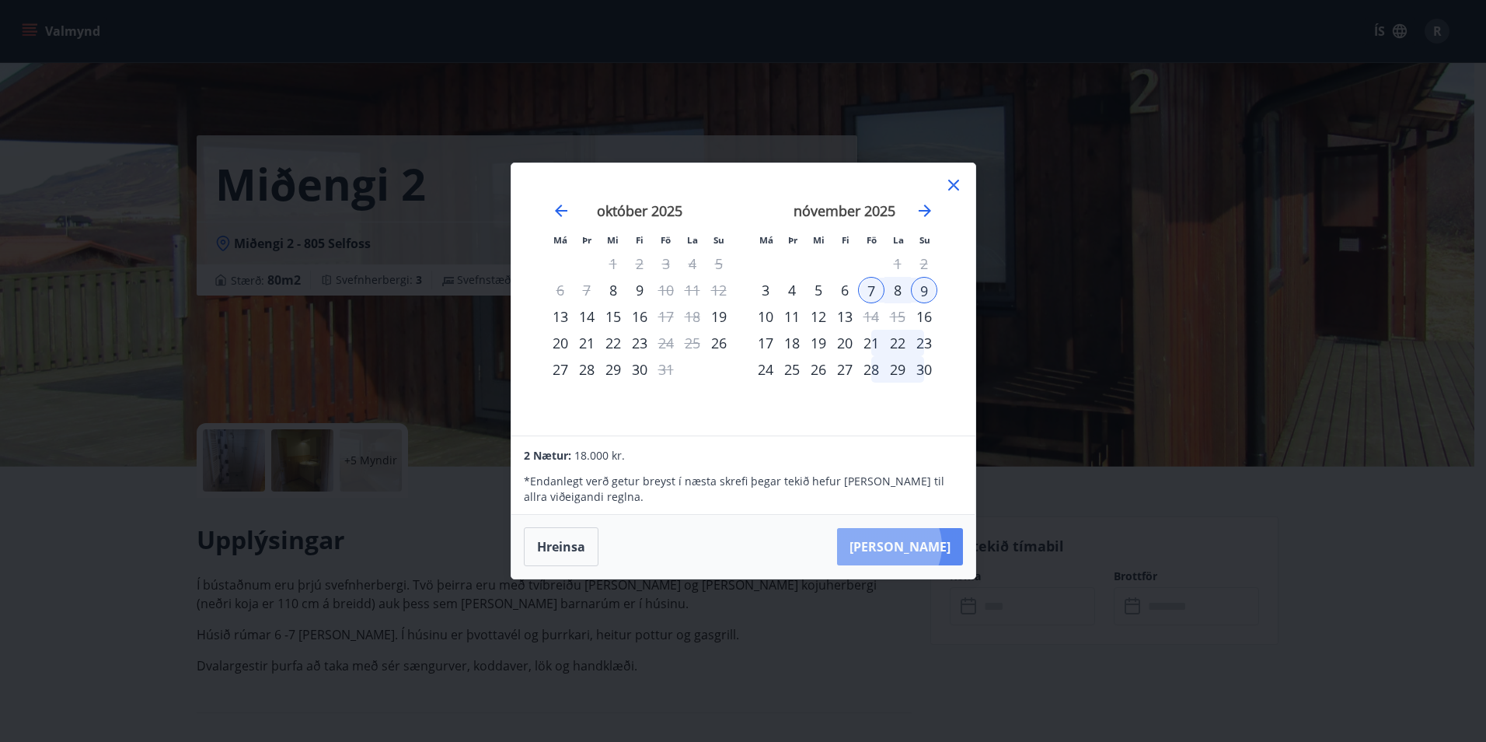
click at [937, 546] on button "Taka Frá" at bounding box center [900, 546] width 126 height 37
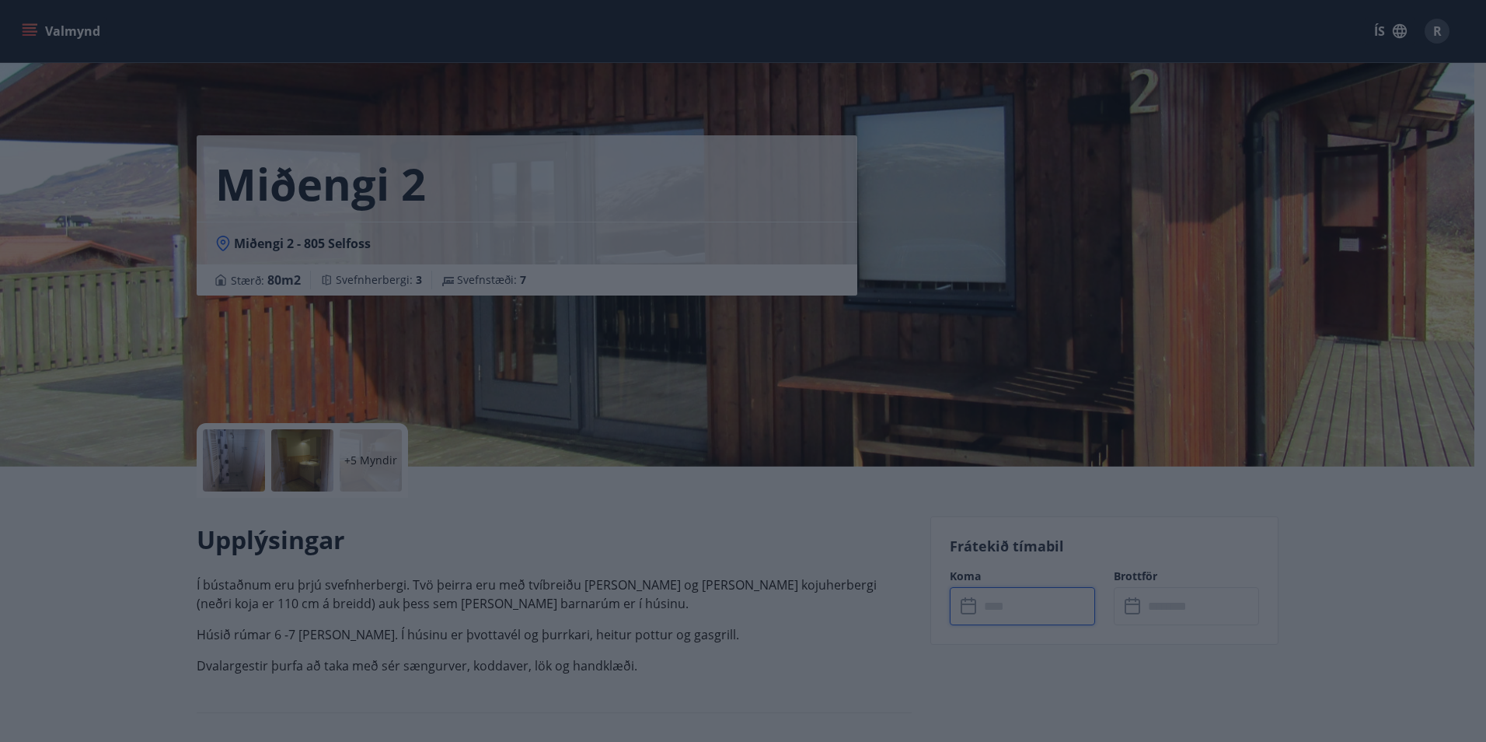
type input "******"
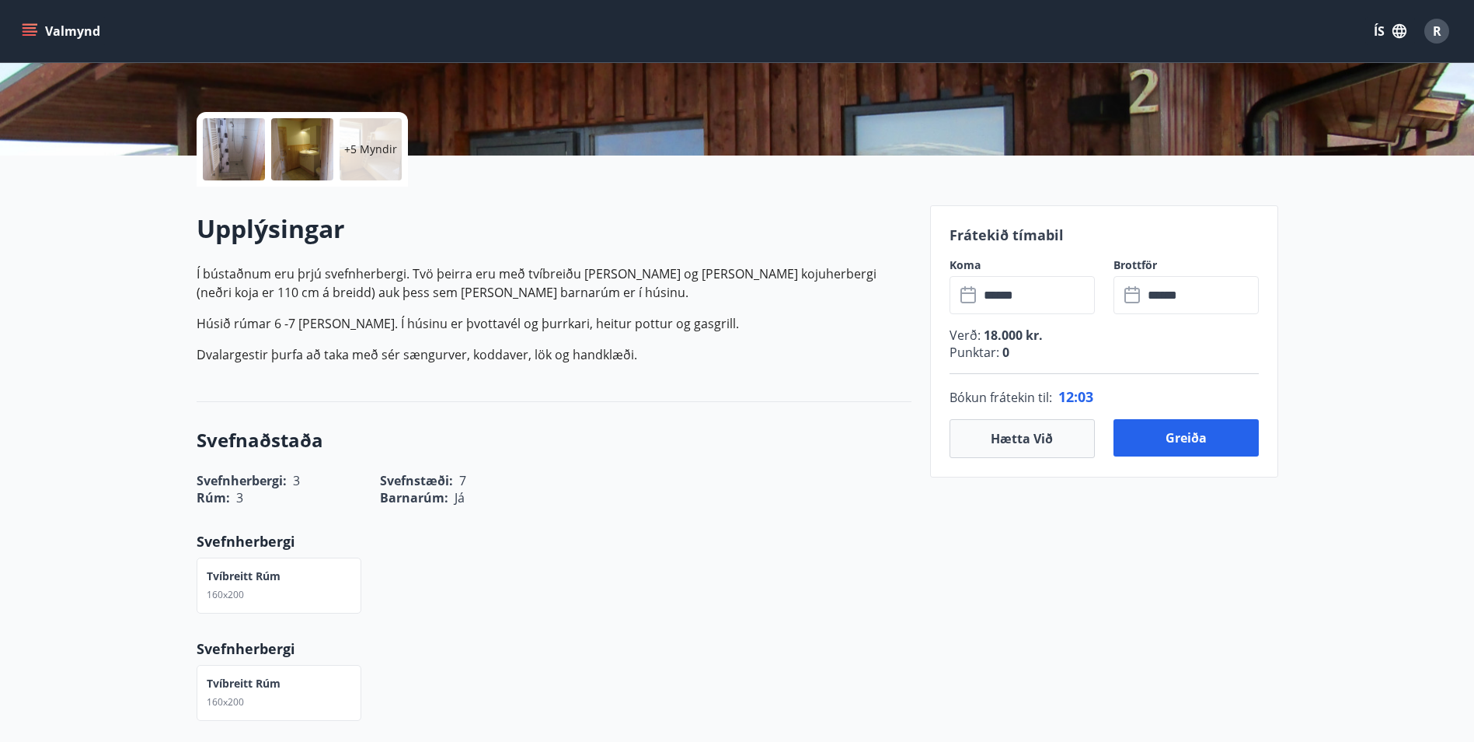
scroll to position [466, 0]
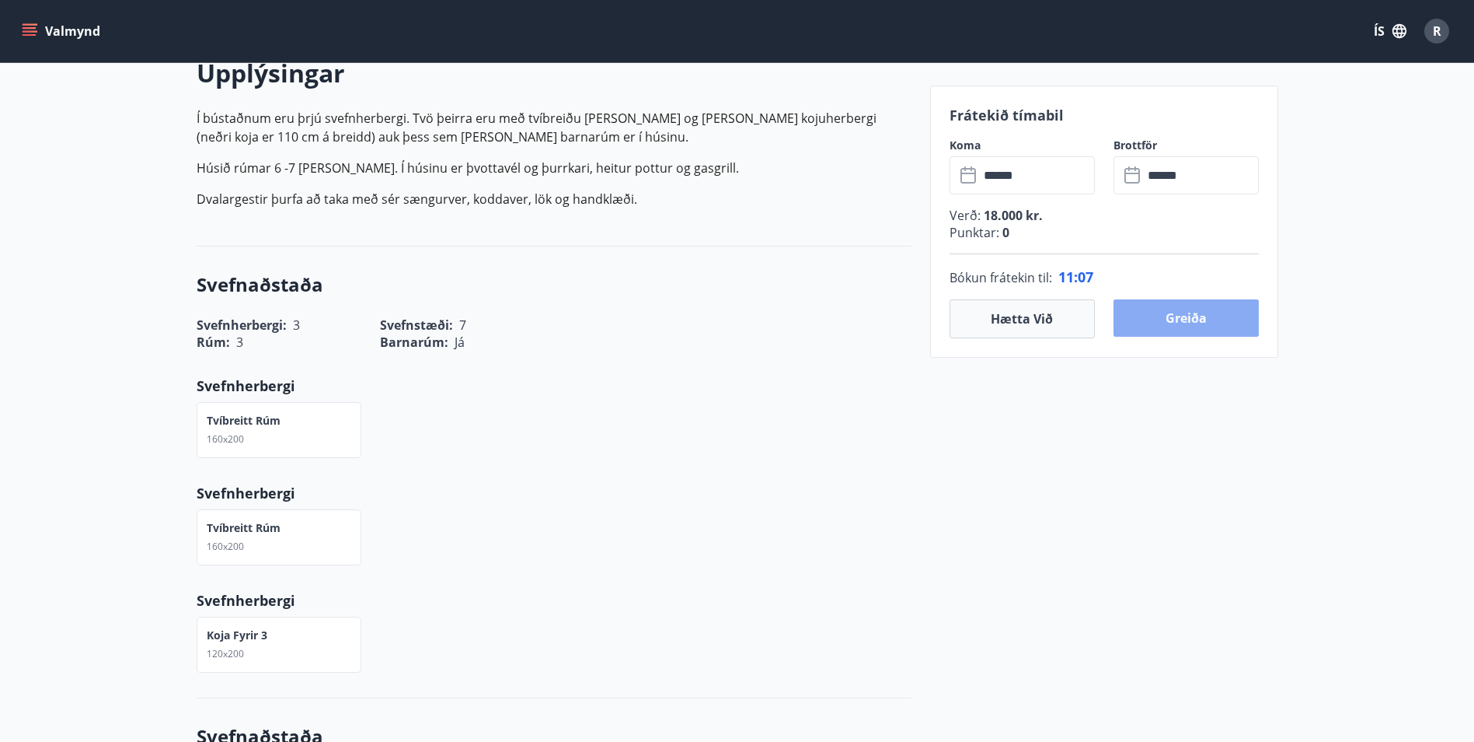
click at [1197, 315] on button "Greiða" at bounding box center [1186, 317] width 145 height 37
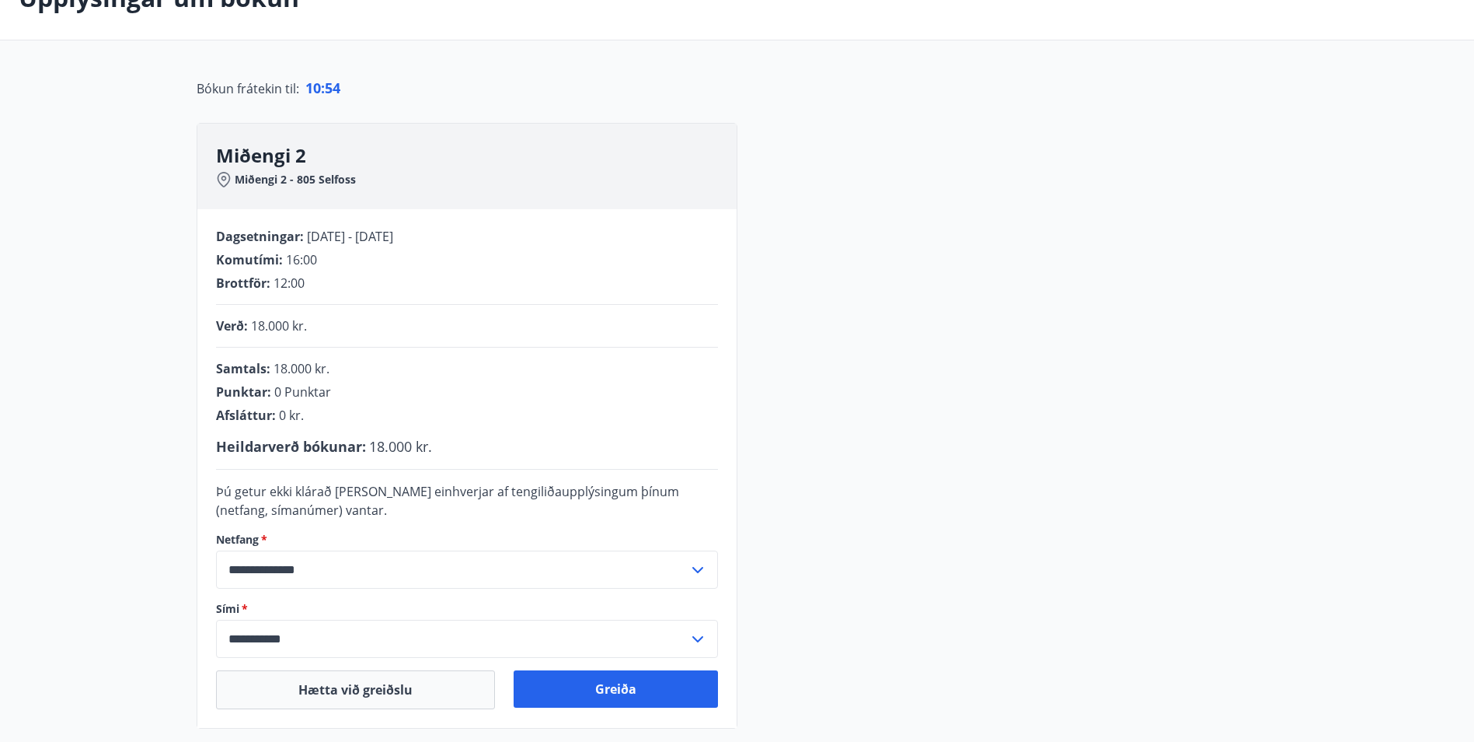
scroll to position [131, 0]
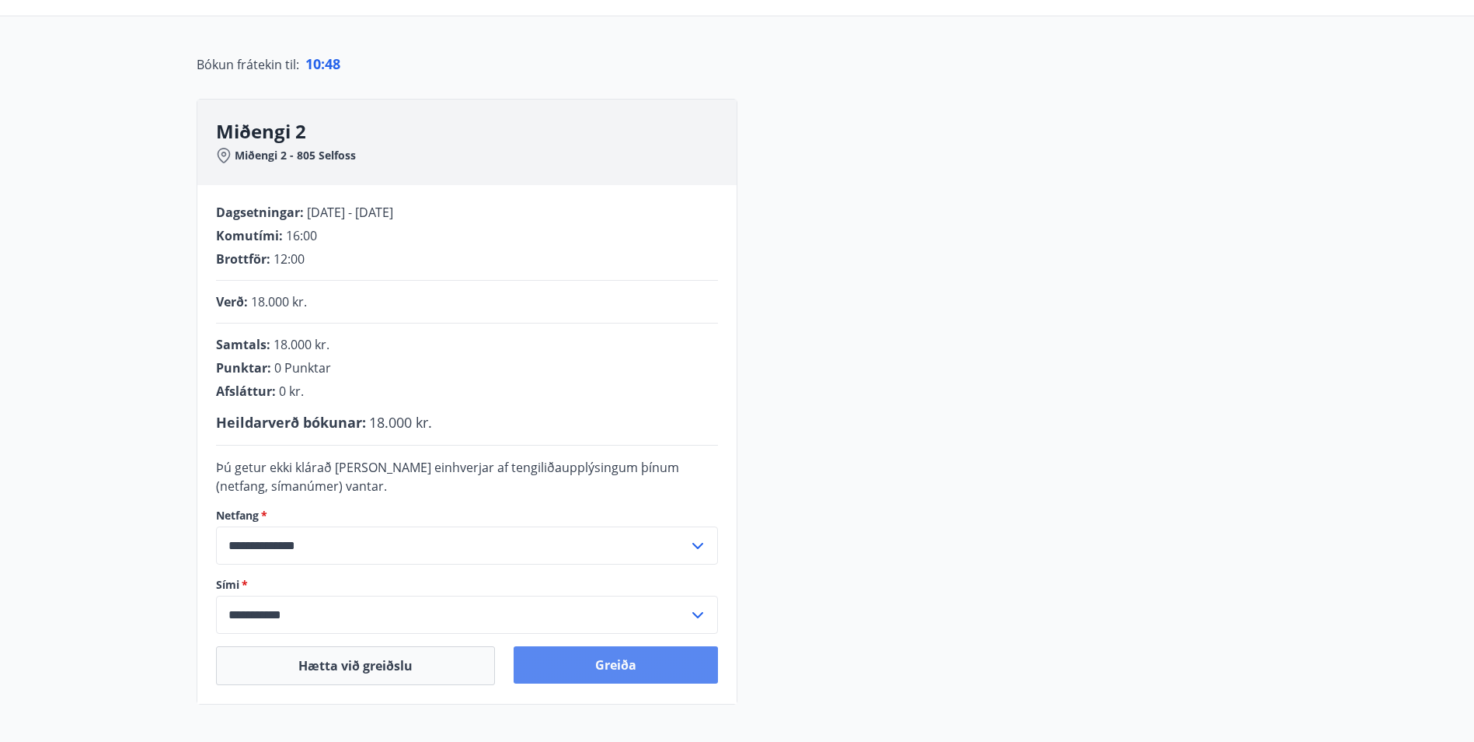
click at [623, 672] on button "Greiða" at bounding box center [616, 664] width 204 height 37
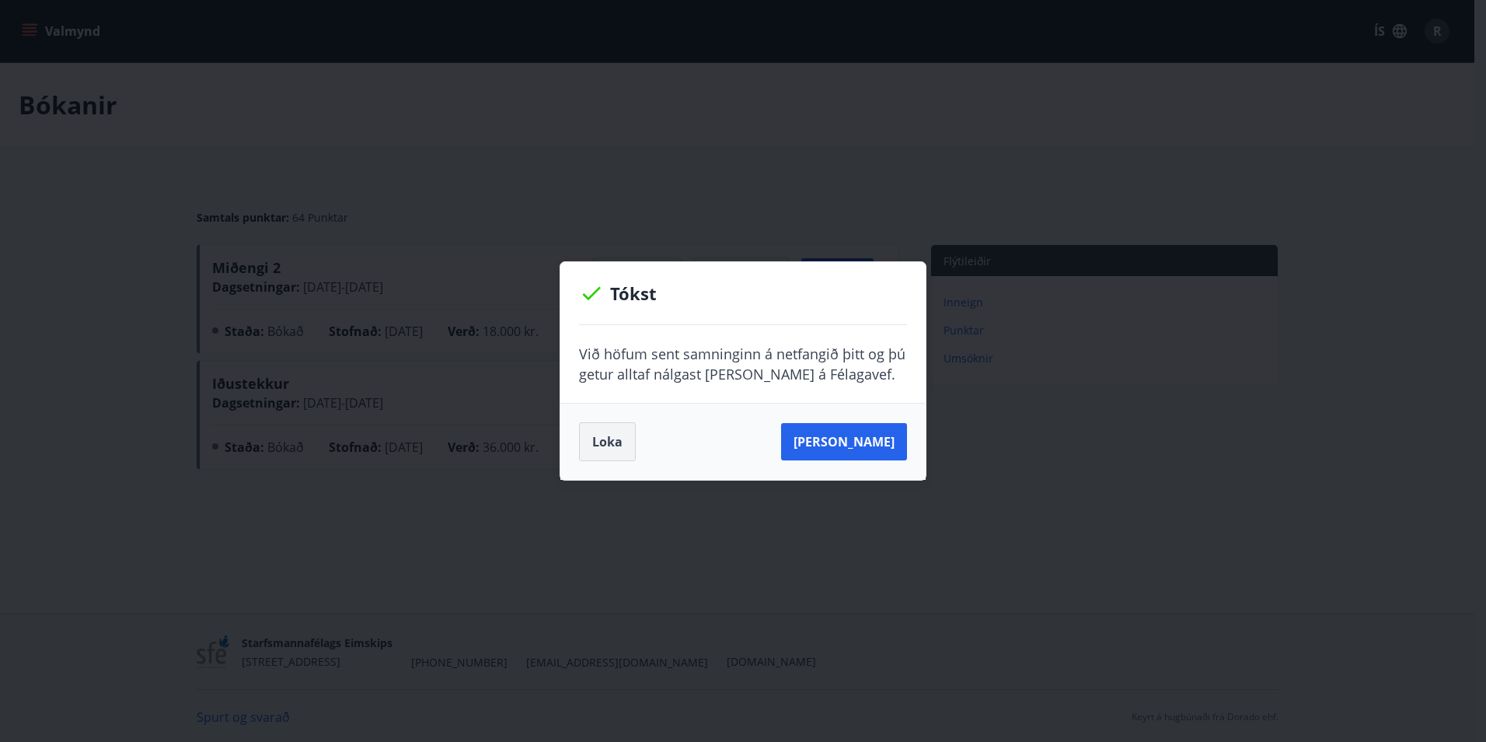
click at [614, 440] on button "Loka" at bounding box center [607, 441] width 57 height 39
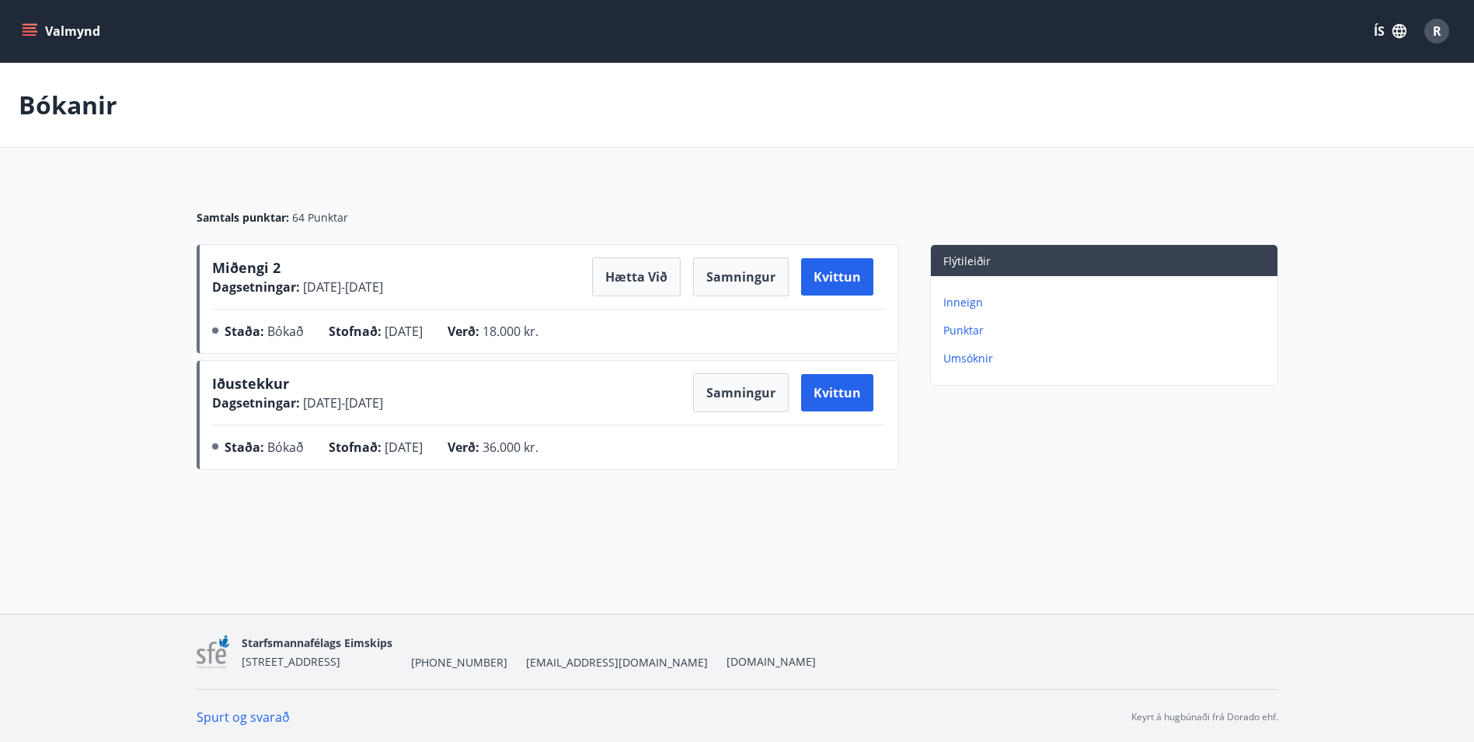
click at [963, 323] on p "Punktar" at bounding box center [1108, 331] width 328 height 16
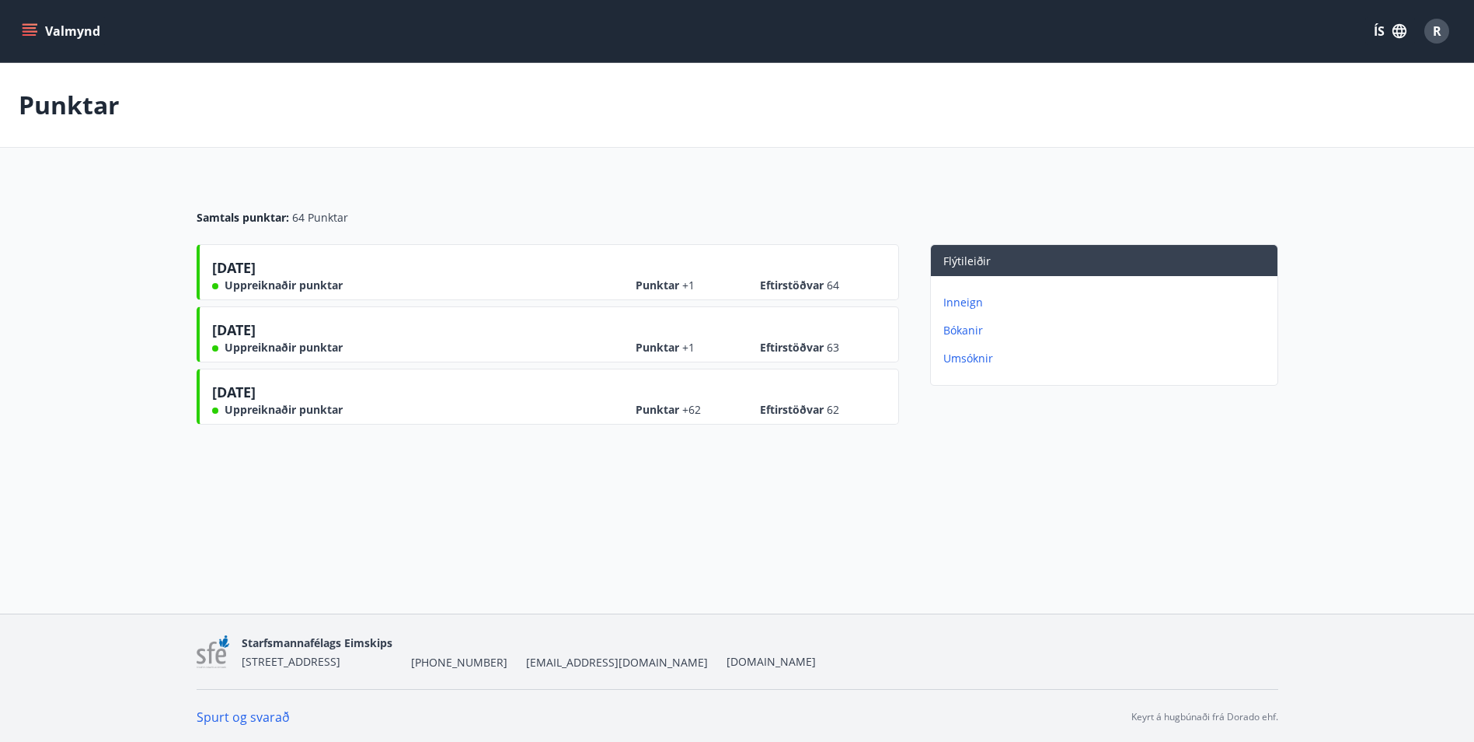
scroll to position [2, 0]
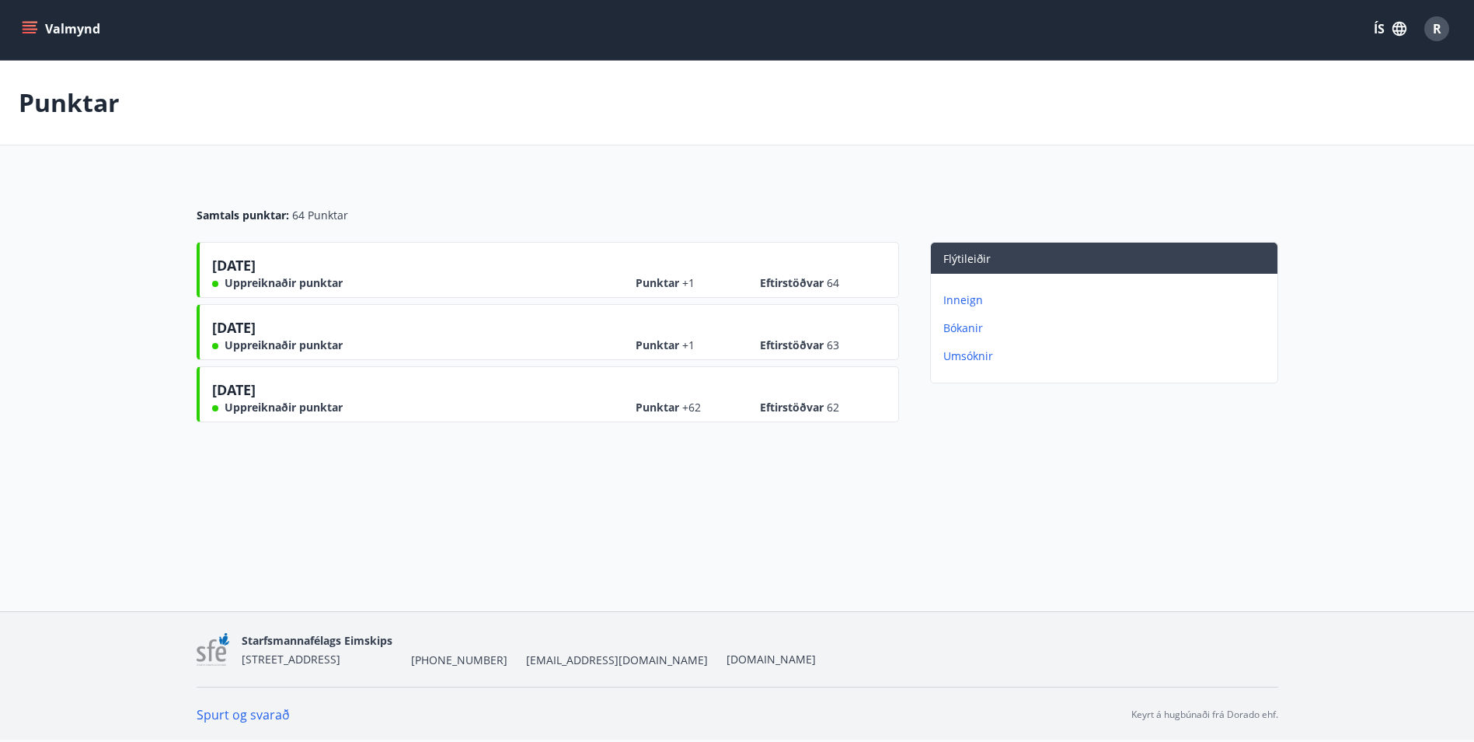
click at [976, 353] on p "Umsóknir" at bounding box center [1108, 356] width 328 height 16
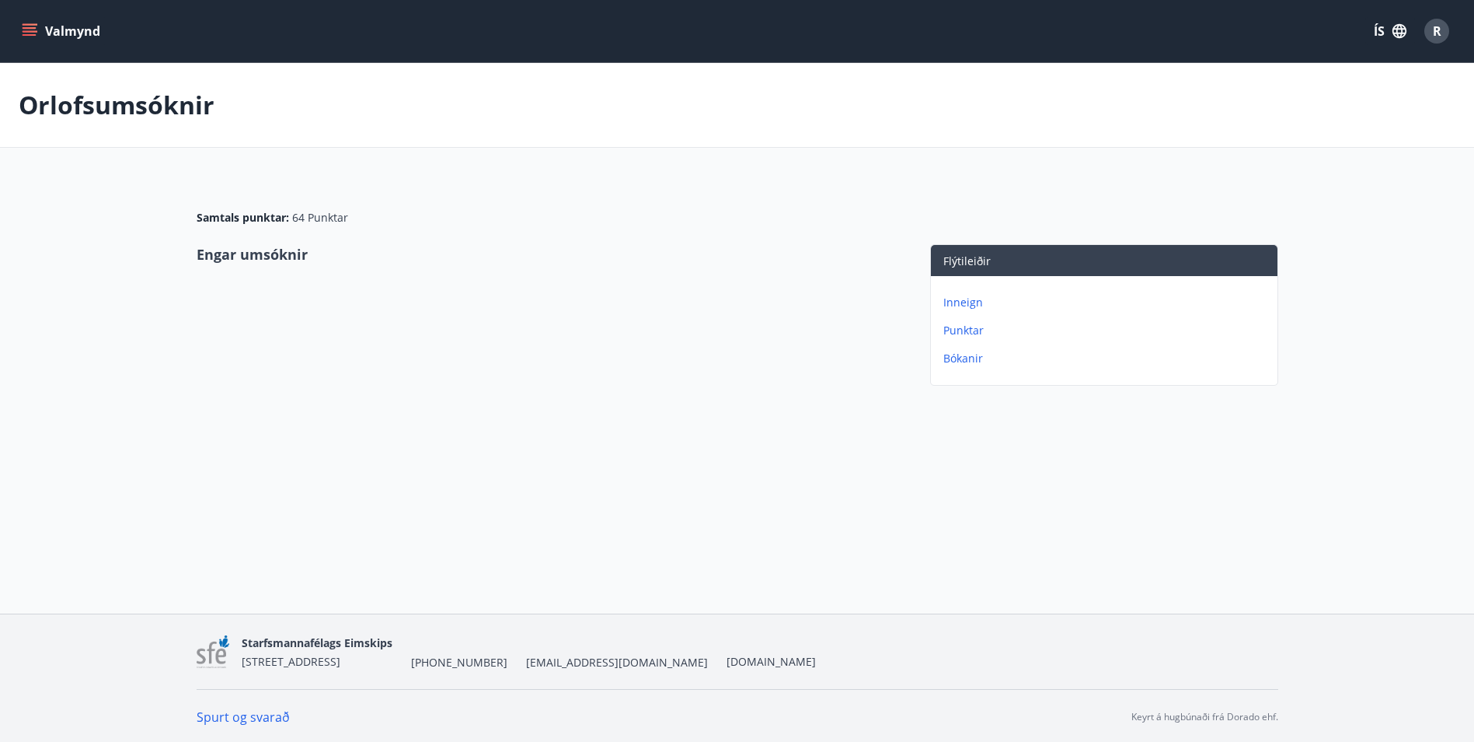
click at [972, 336] on p "Punktar" at bounding box center [1108, 331] width 328 height 16
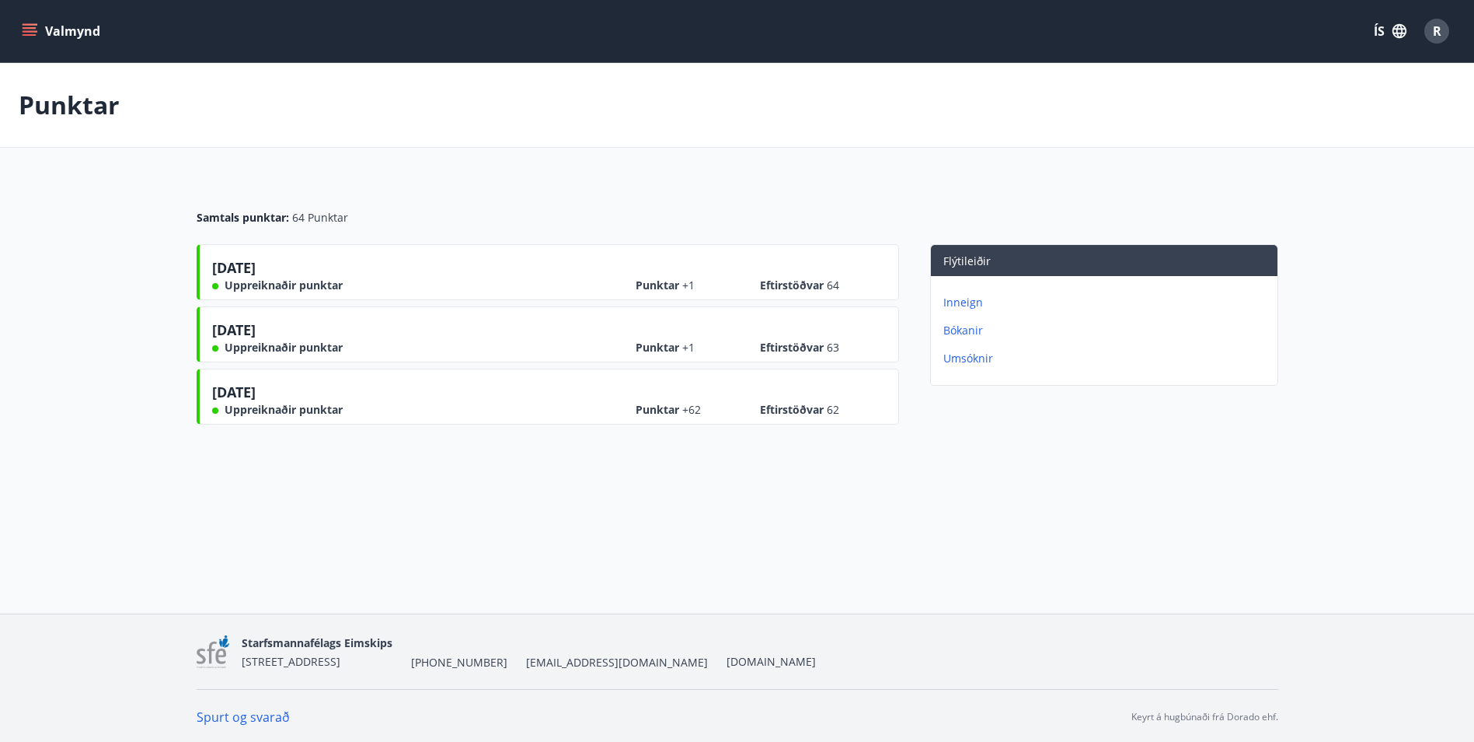
click at [968, 313] on div "Inneign Bókanir Umsóknir" at bounding box center [1104, 324] width 347 height 96
click at [968, 303] on p "Inneign" at bounding box center [1108, 303] width 328 height 16
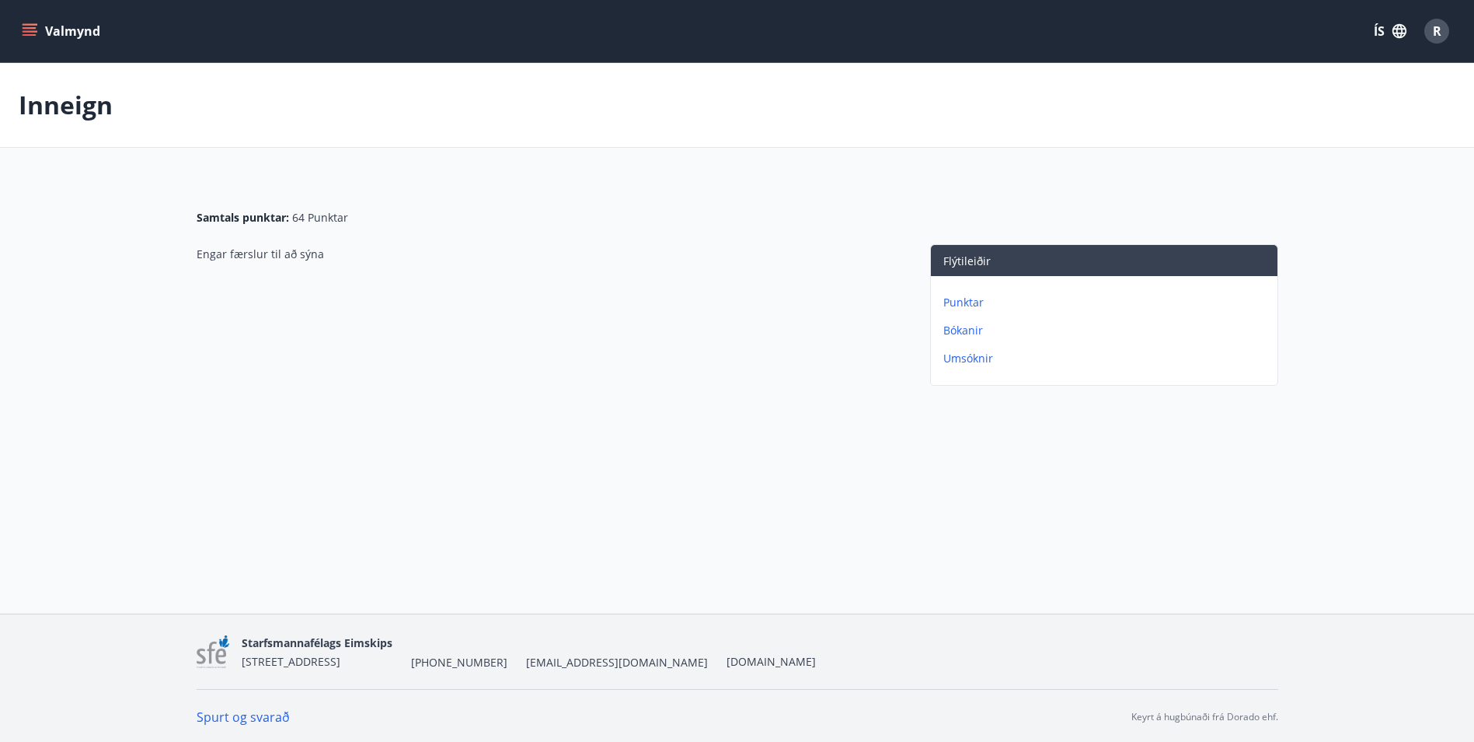
click at [43, 38] on button "Valmynd" at bounding box center [63, 31] width 88 height 28
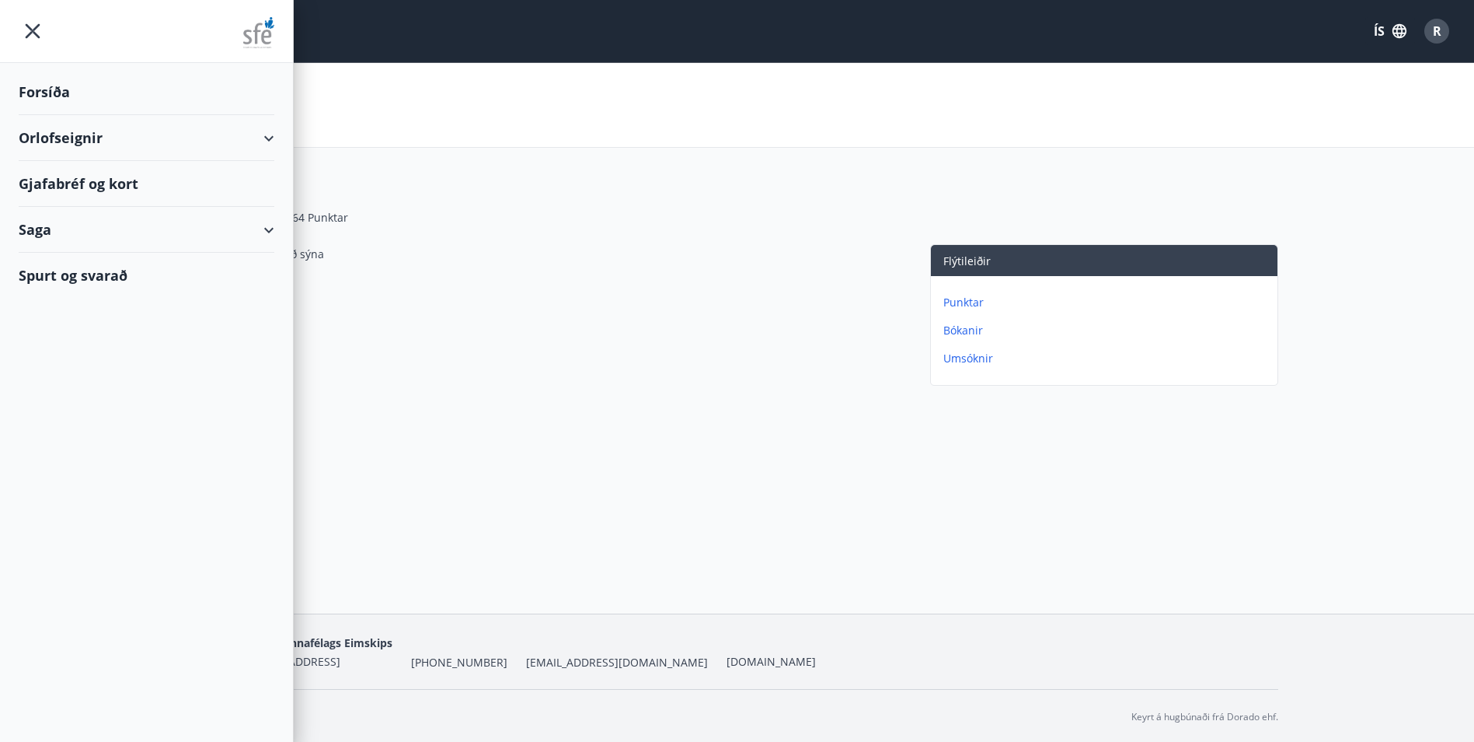
click at [138, 187] on div "Gjafabréf og kort" at bounding box center [147, 184] width 256 height 46
